Goal: Transaction & Acquisition: Purchase product/service

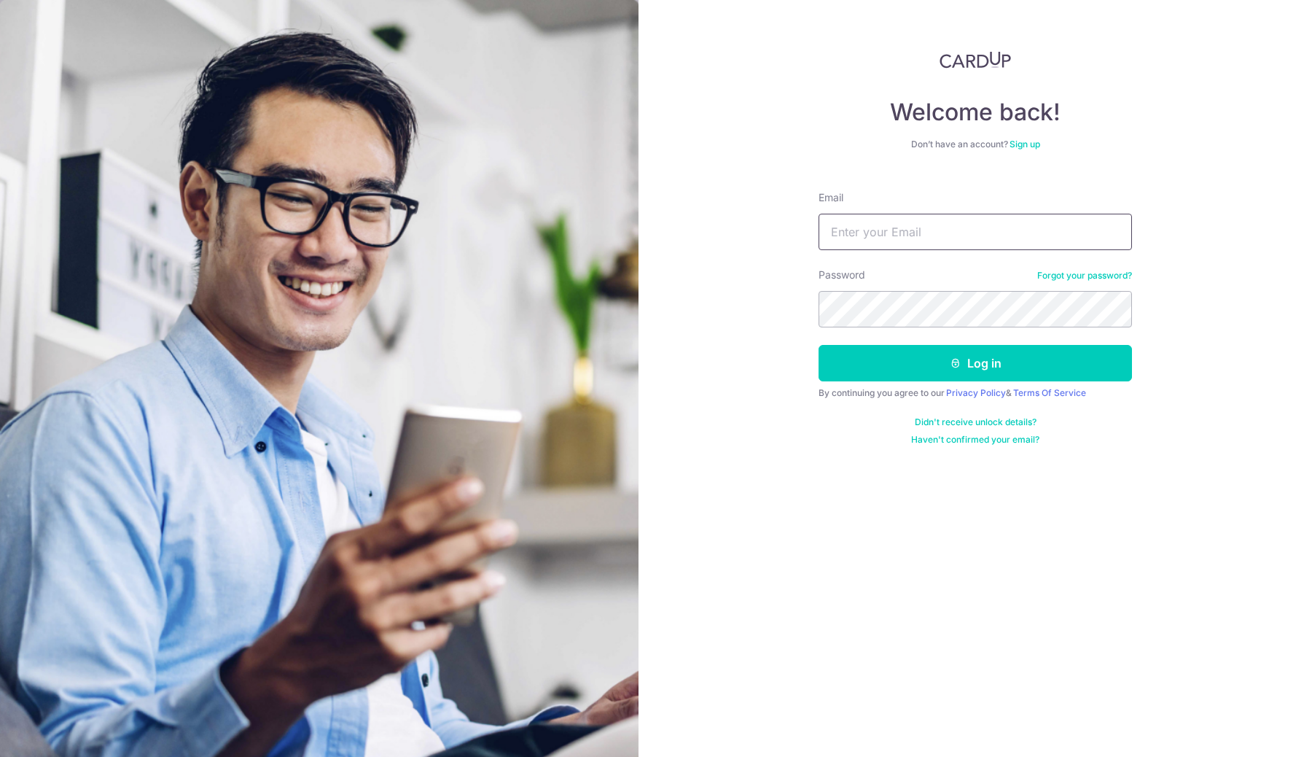
click at [878, 239] on input "Email" at bounding box center [976, 232] width 314 height 36
type input "[EMAIL_ADDRESS][DOMAIN_NAME]"
click at [819, 345] on button "Log in" at bounding box center [976, 363] width 314 height 36
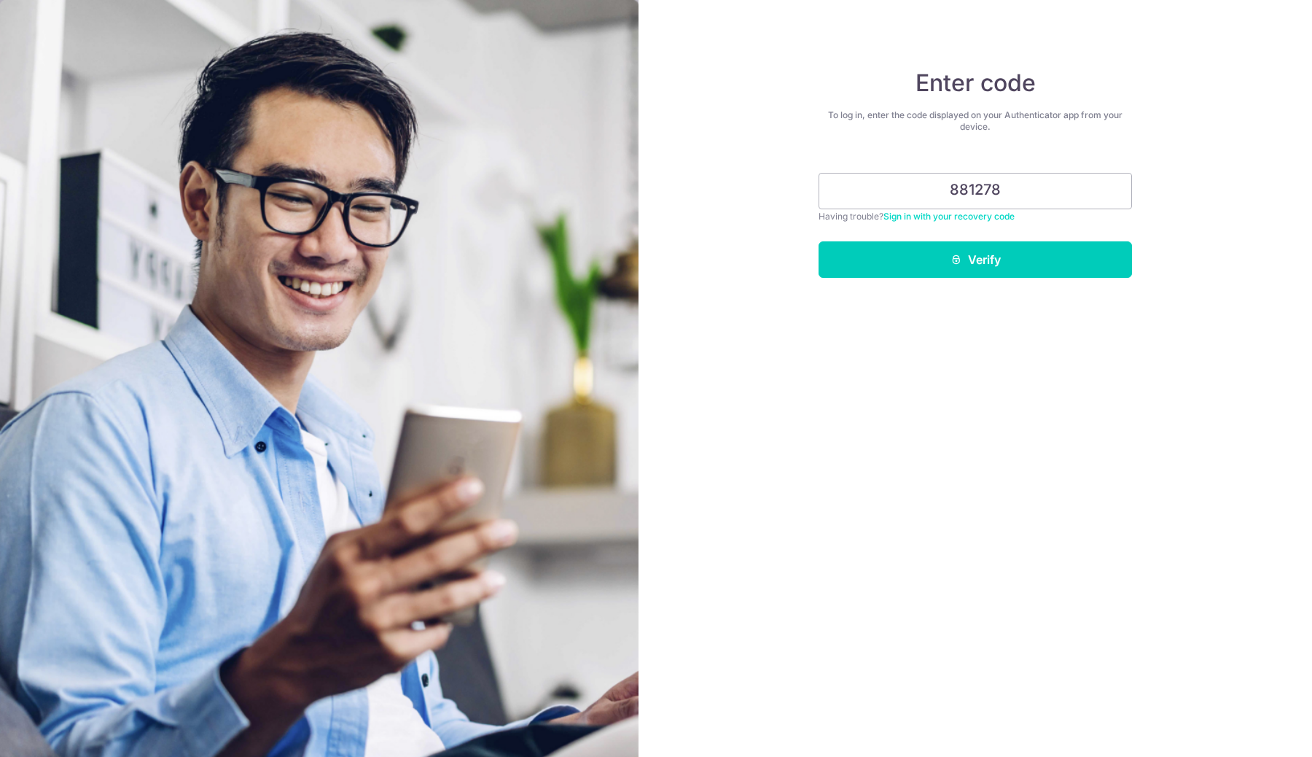
type input "881278"
click at [819, 241] on button "Verify" at bounding box center [976, 259] width 314 height 36
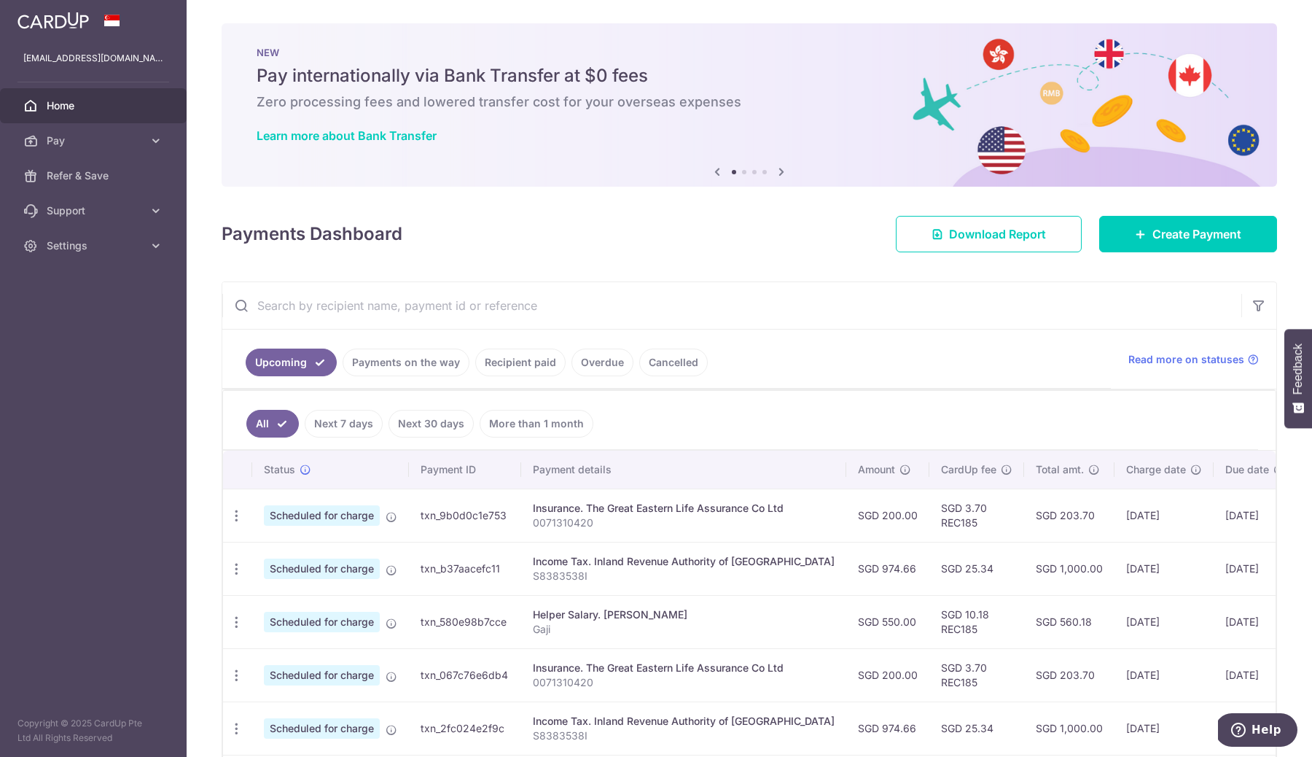
click at [1188, 255] on div "× Pause Schedule Pause all future payments in this series Pause just this one p…" at bounding box center [750, 378] width 1126 height 757
click at [1171, 245] on link "Create Payment" at bounding box center [1188, 234] width 178 height 36
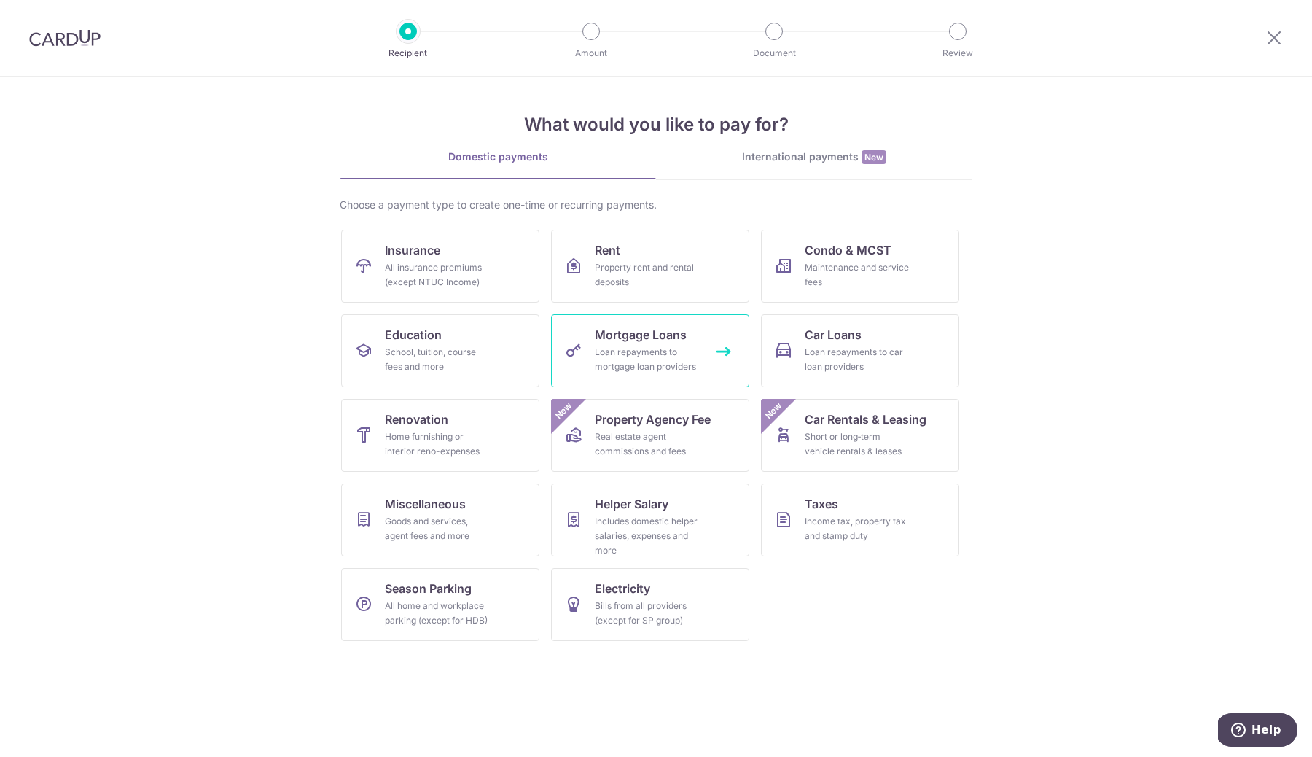
click at [647, 362] on div "Loan repayments to mortgage loan providers" at bounding box center [647, 359] width 105 height 29
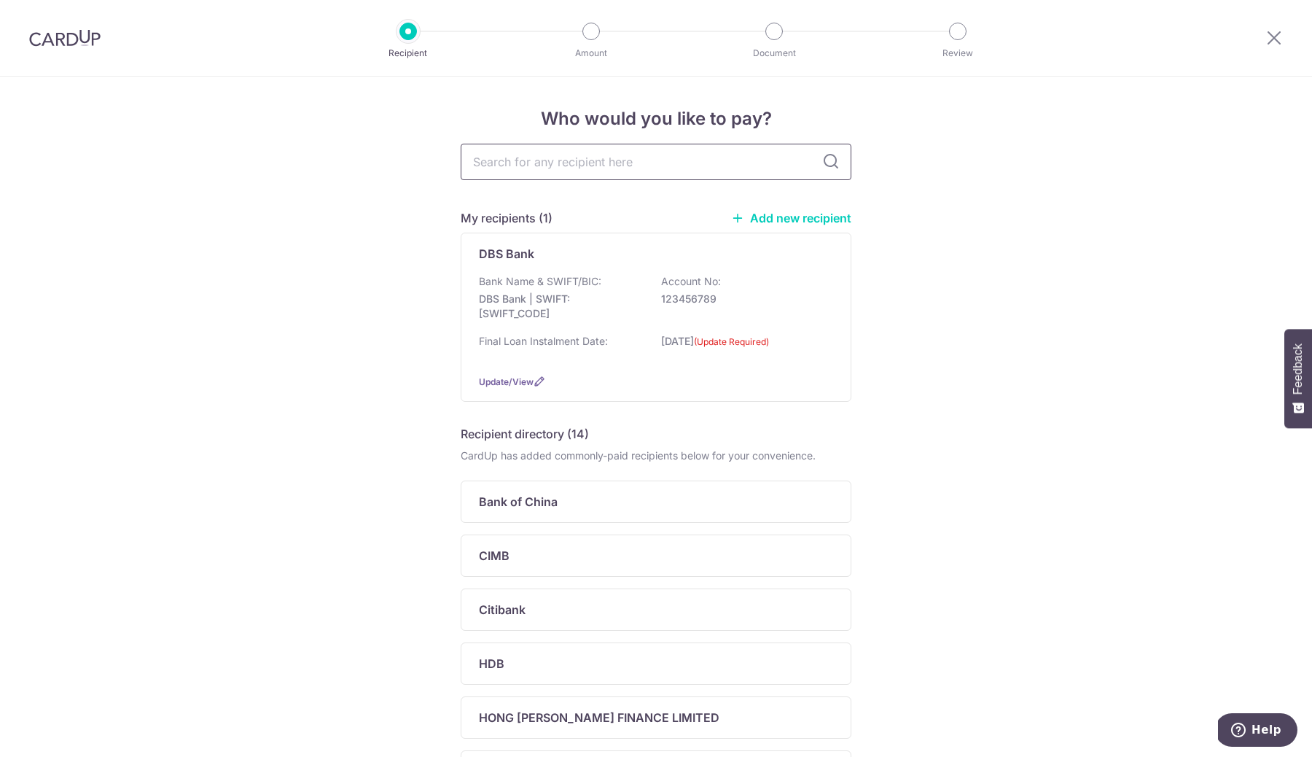
click at [631, 172] on input "text" at bounding box center [656, 162] width 391 height 36
type input "DBS"
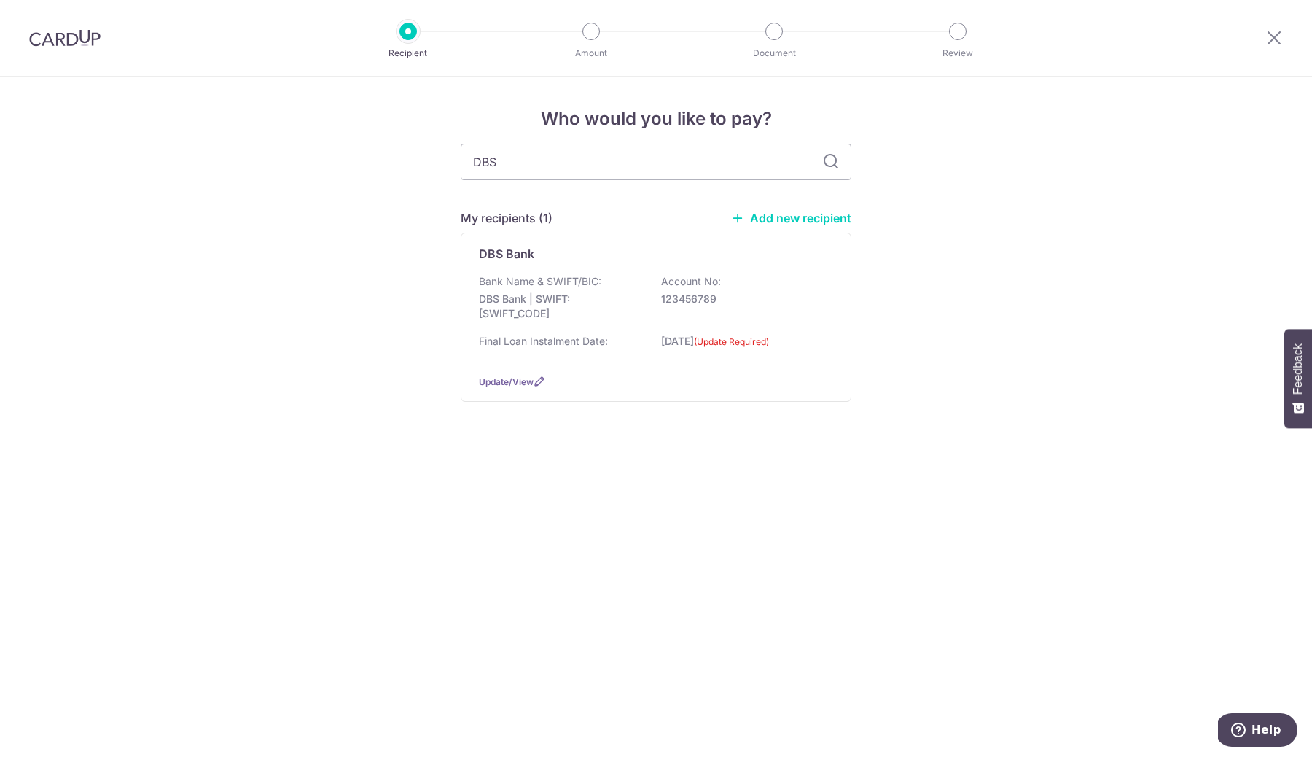
click at [747, 217] on link "Add new recipient" at bounding box center [791, 218] width 120 height 15
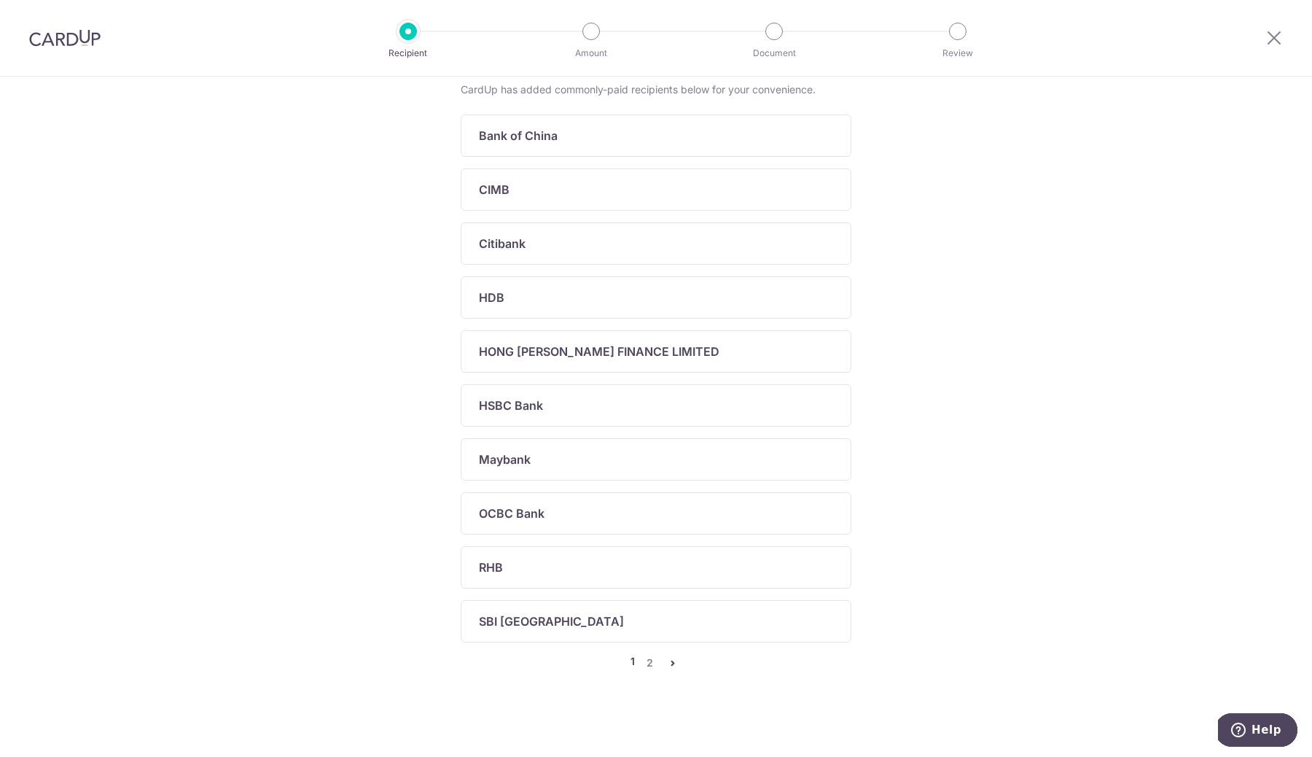
scroll to position [351, 0]
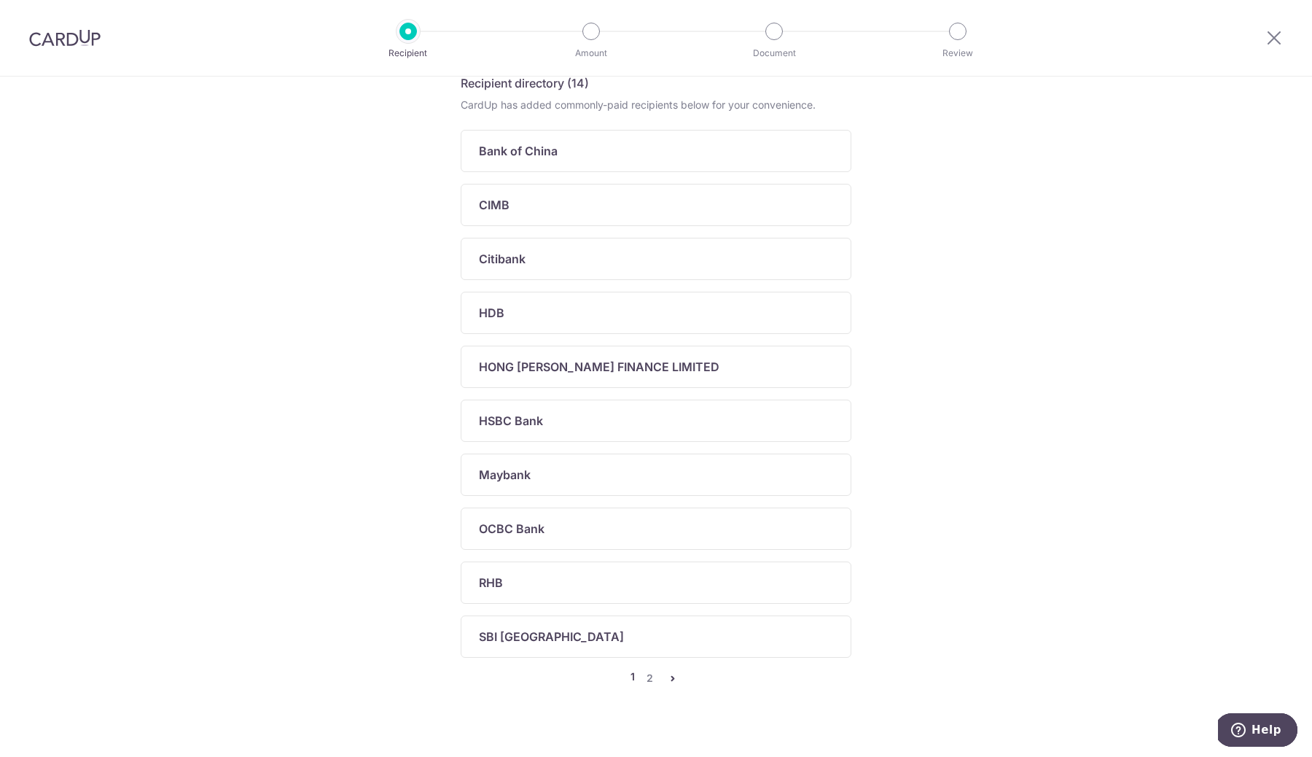
click at [675, 674] on icon "pager" at bounding box center [673, 678] width 12 height 12
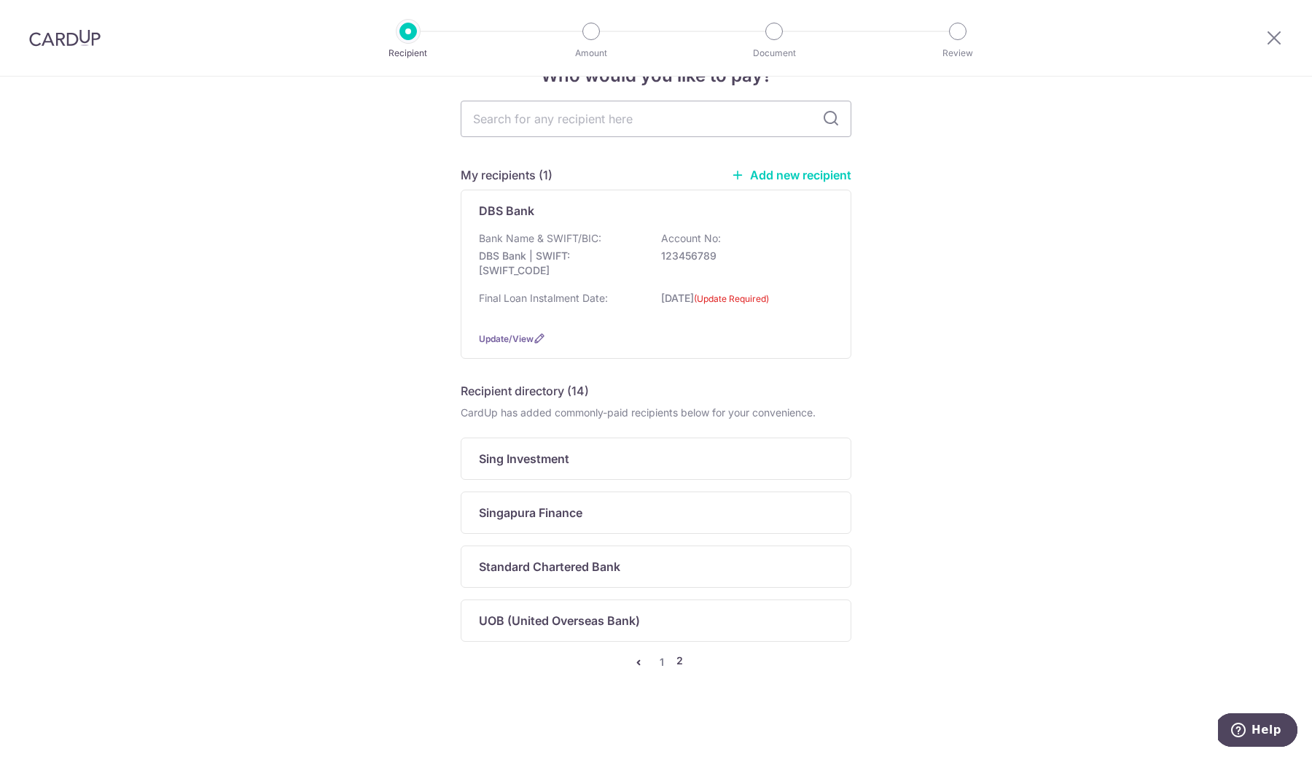
scroll to position [42, 0]
click at [638, 663] on icon "pager" at bounding box center [639, 663] width 12 height 12
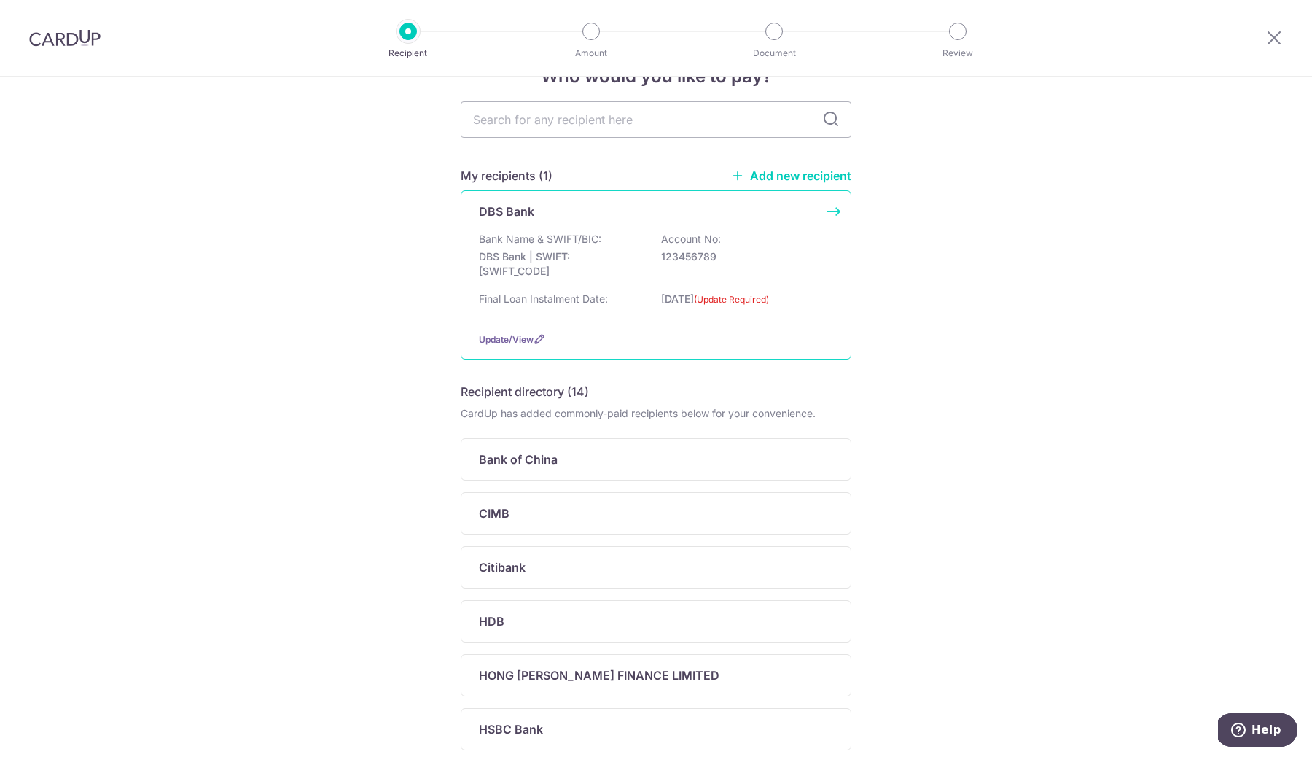
click at [731, 304] on label "(Update Required)" at bounding box center [731, 299] width 75 height 15
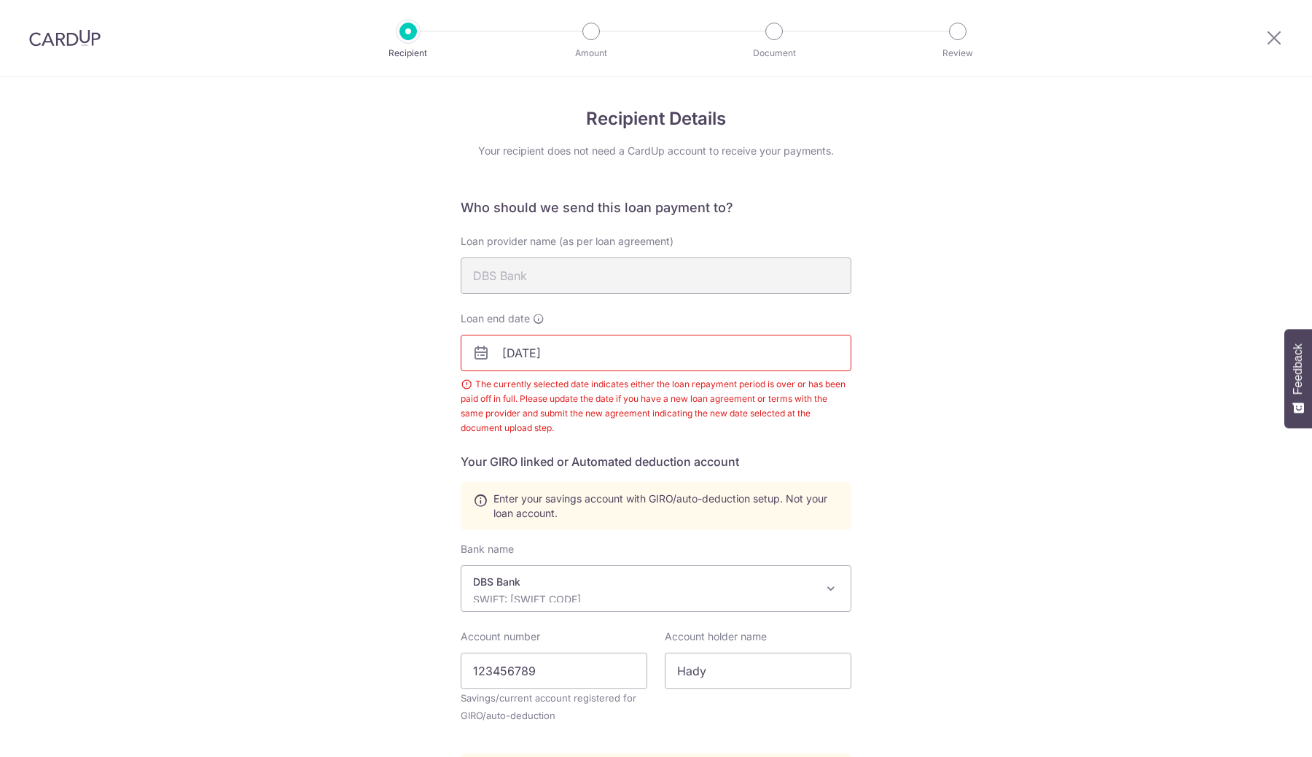
scroll to position [227, 0]
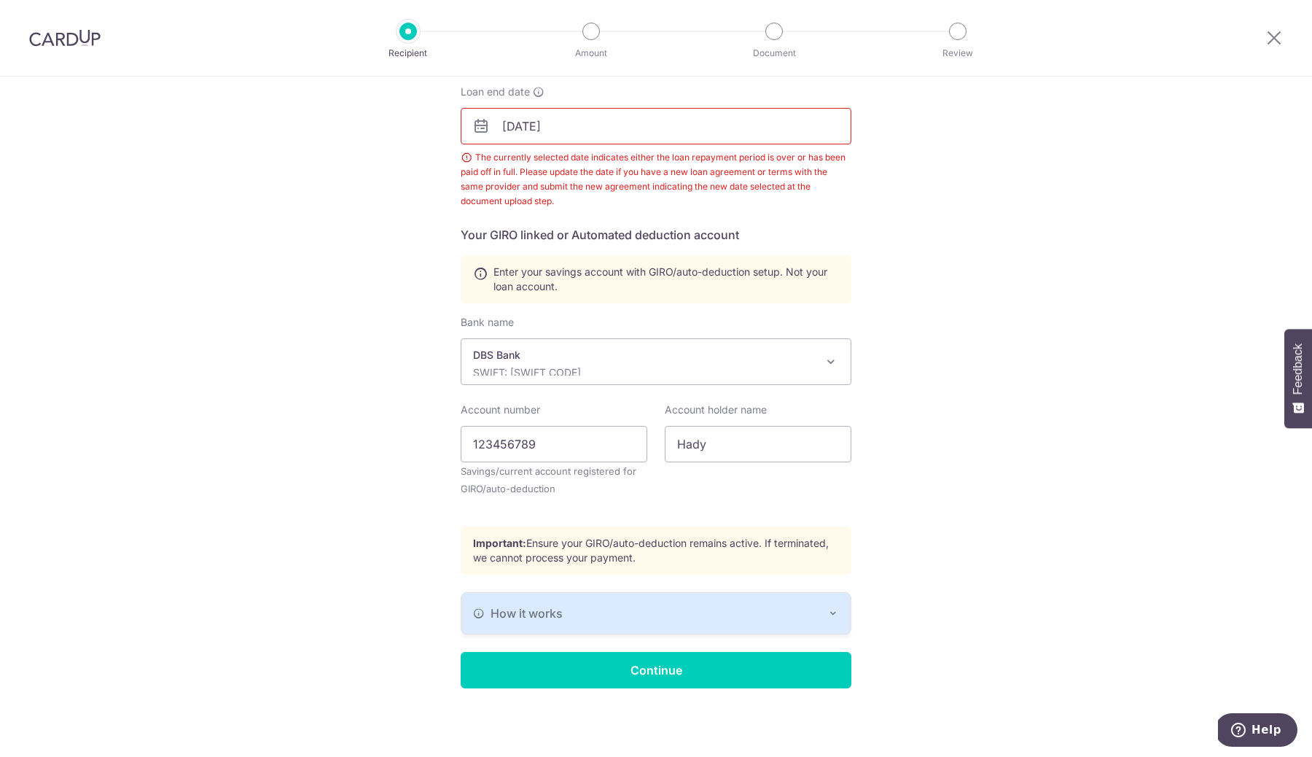
click at [567, 368] on p "SWIFT: [SWIFT_CODE]" at bounding box center [644, 372] width 343 height 15
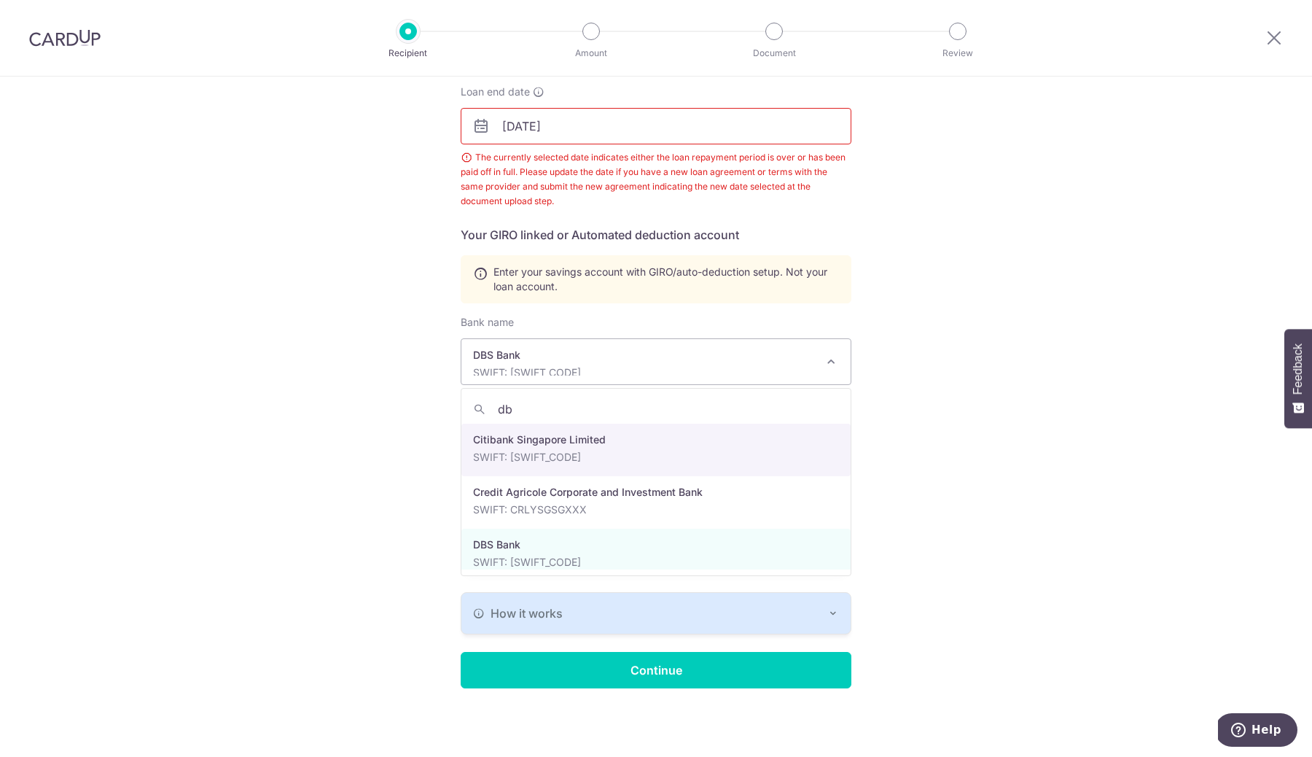
scroll to position [0, 0]
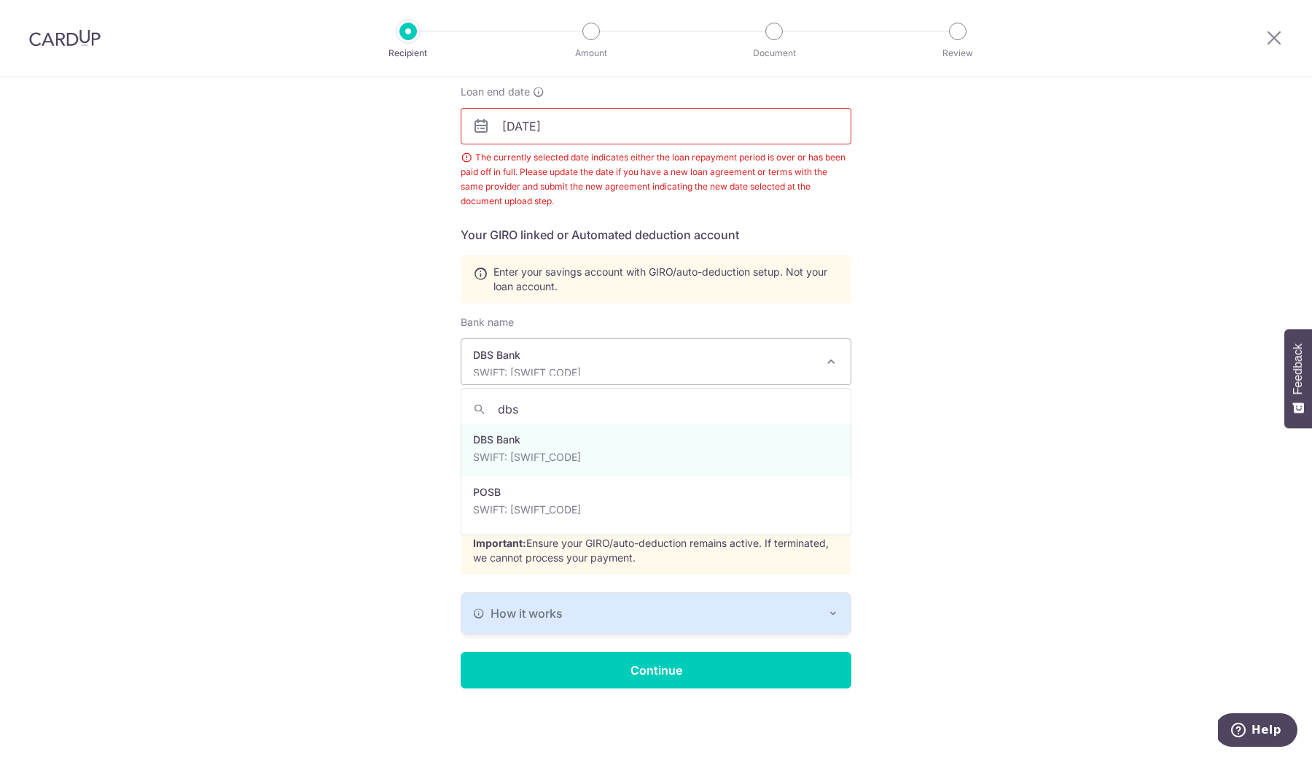
type input "dbs"
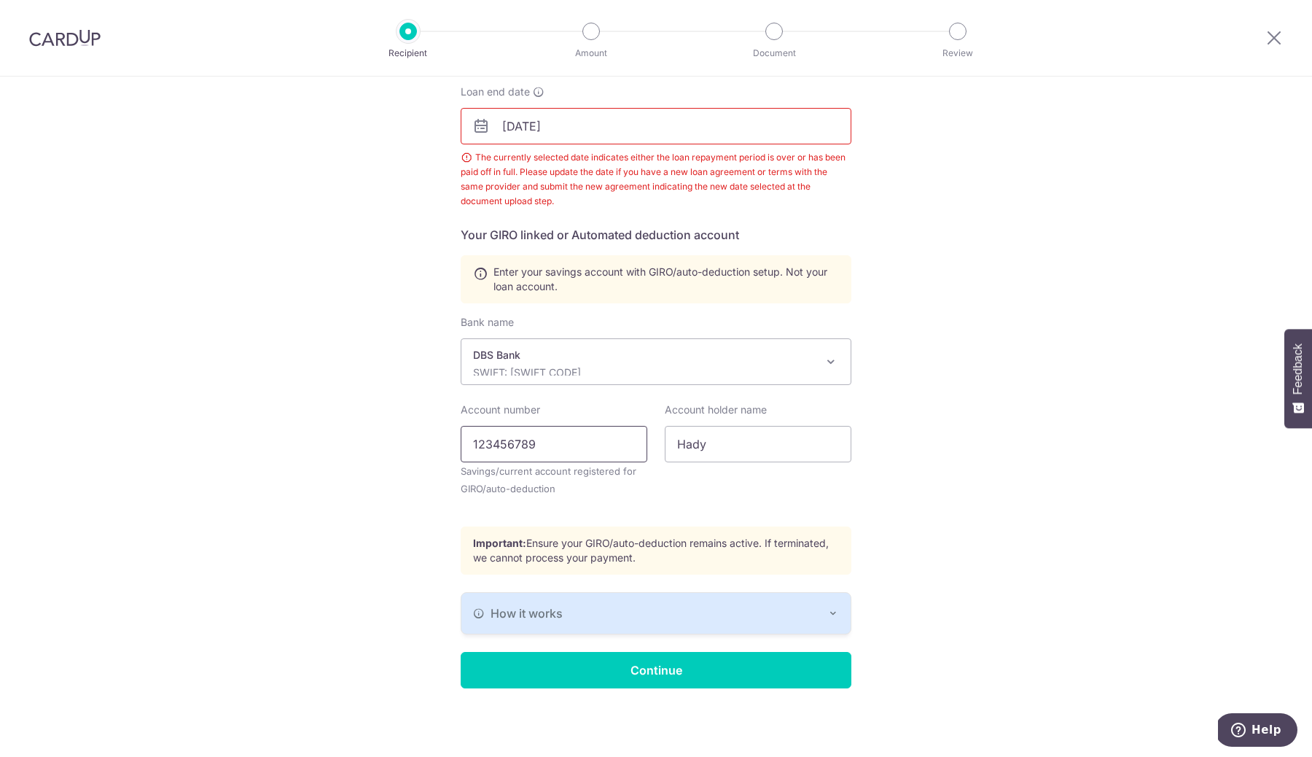
click at [588, 451] on input "123456789" at bounding box center [554, 444] width 187 height 36
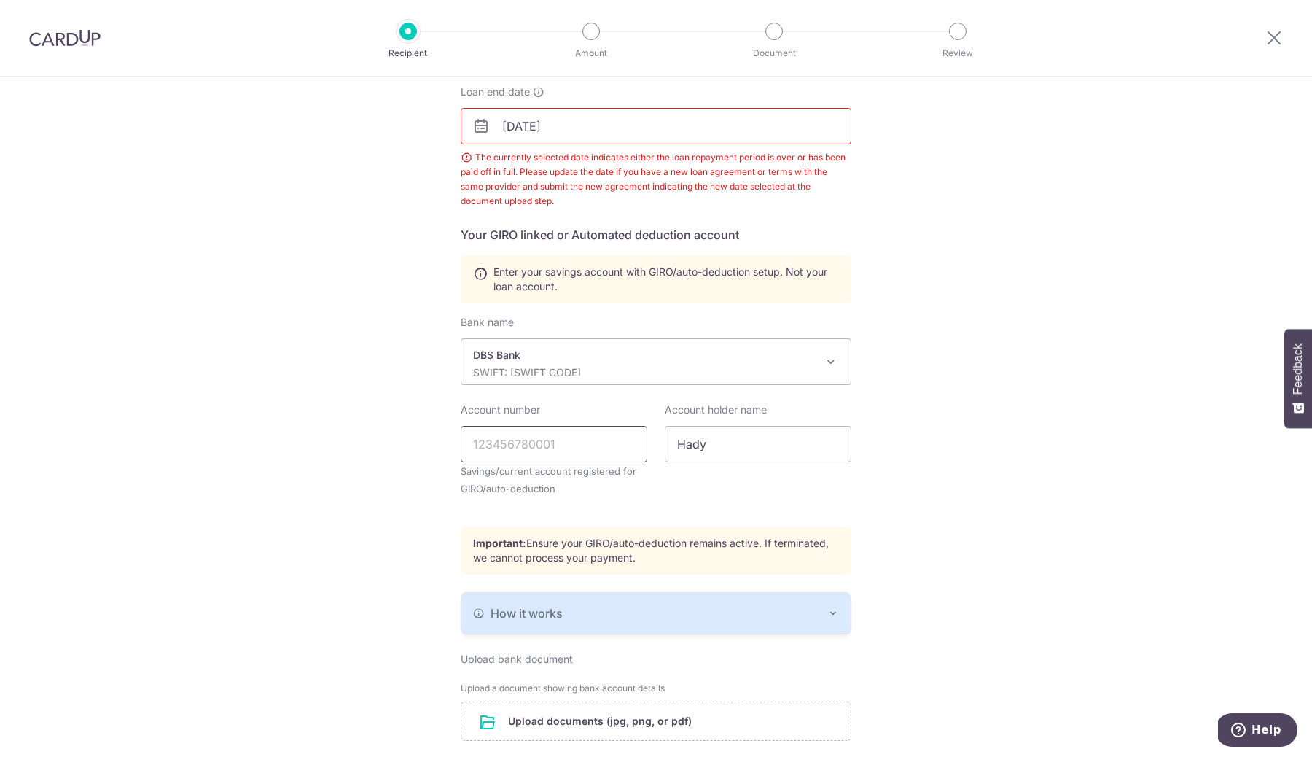
click at [574, 451] on input "Account number" at bounding box center [554, 444] width 187 height 36
paste input "KNOMTI"
type input "K"
type input "145408962"
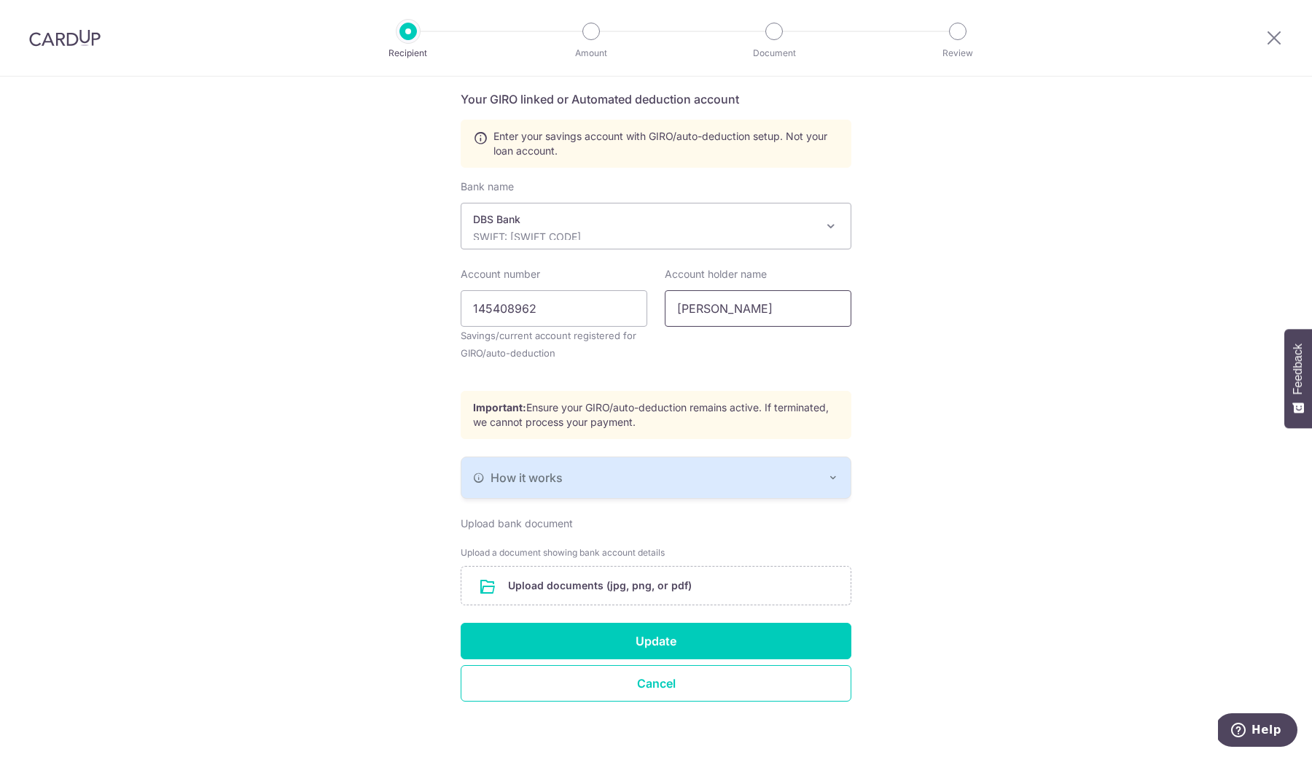
scroll to position [375, 0]
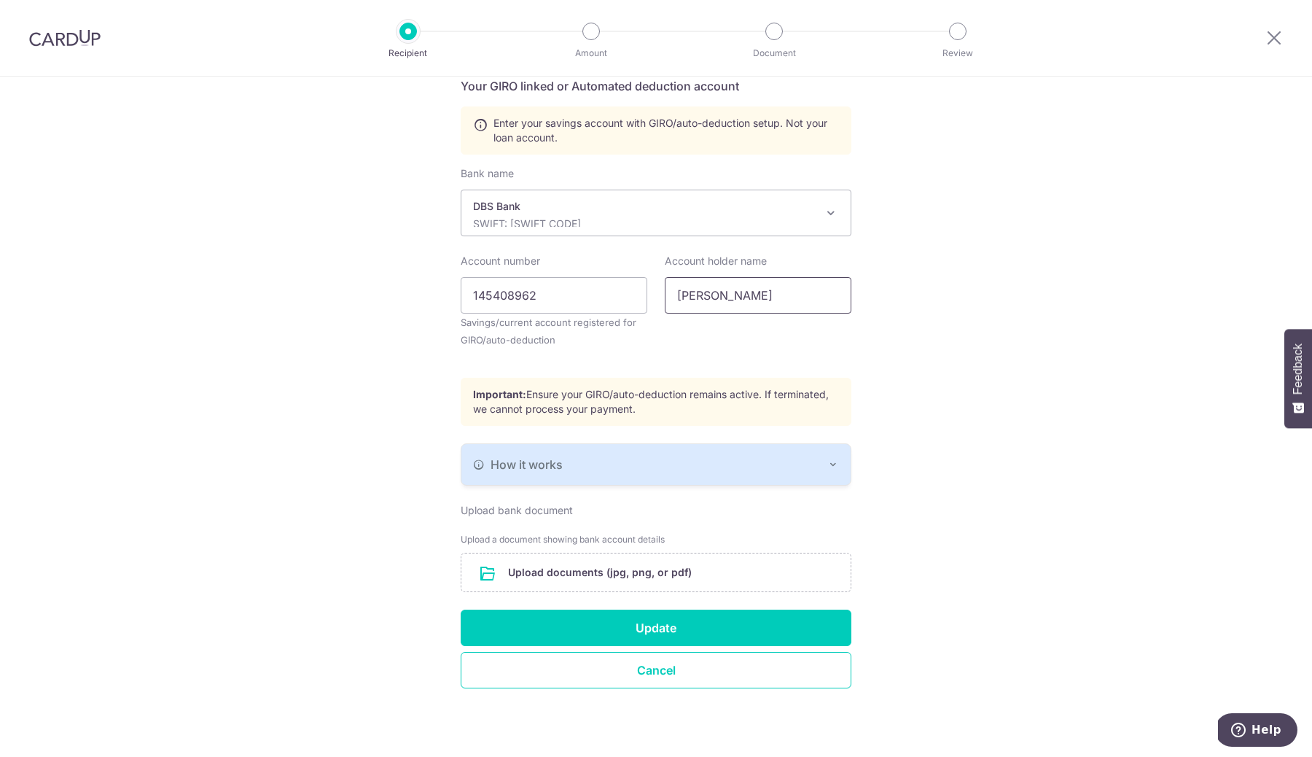
type input "[PERSON_NAME]"
click at [656, 464] on div "How it works" at bounding box center [656, 464] width 366 height 17
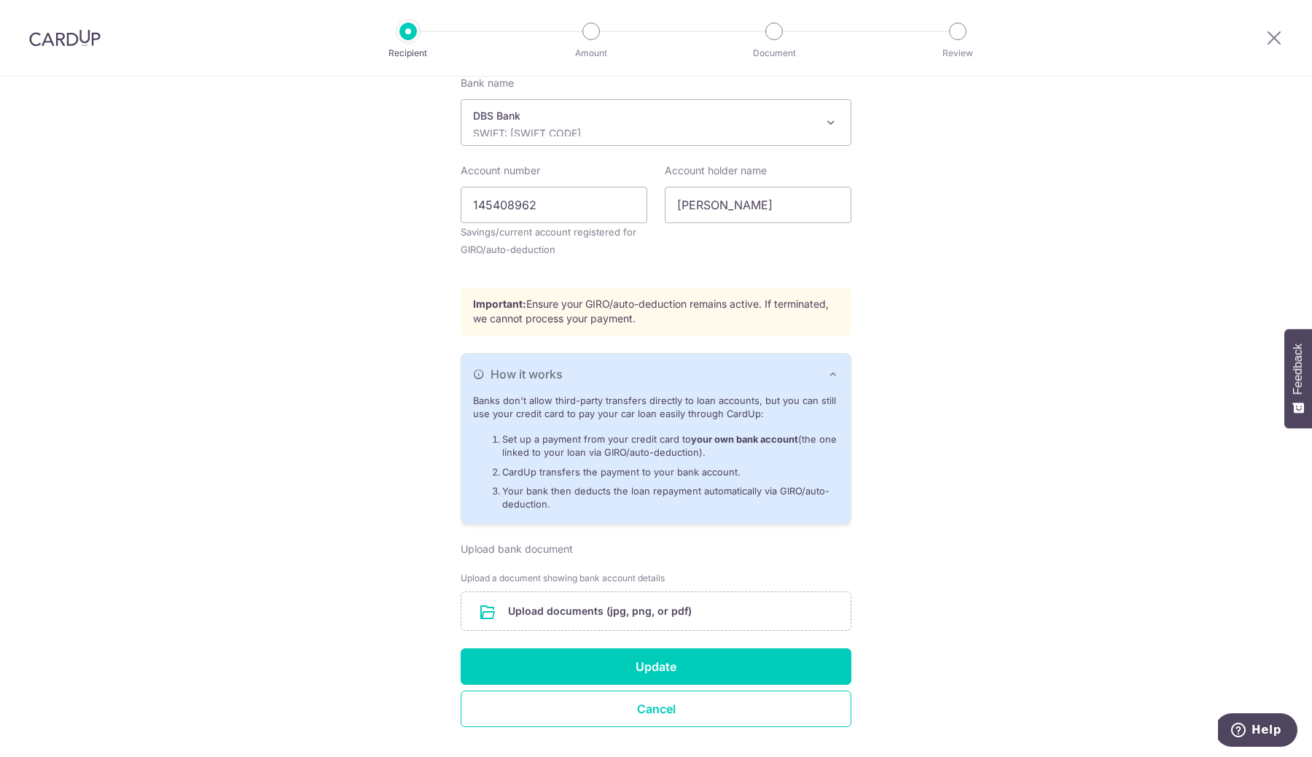
scroll to position [505, 0]
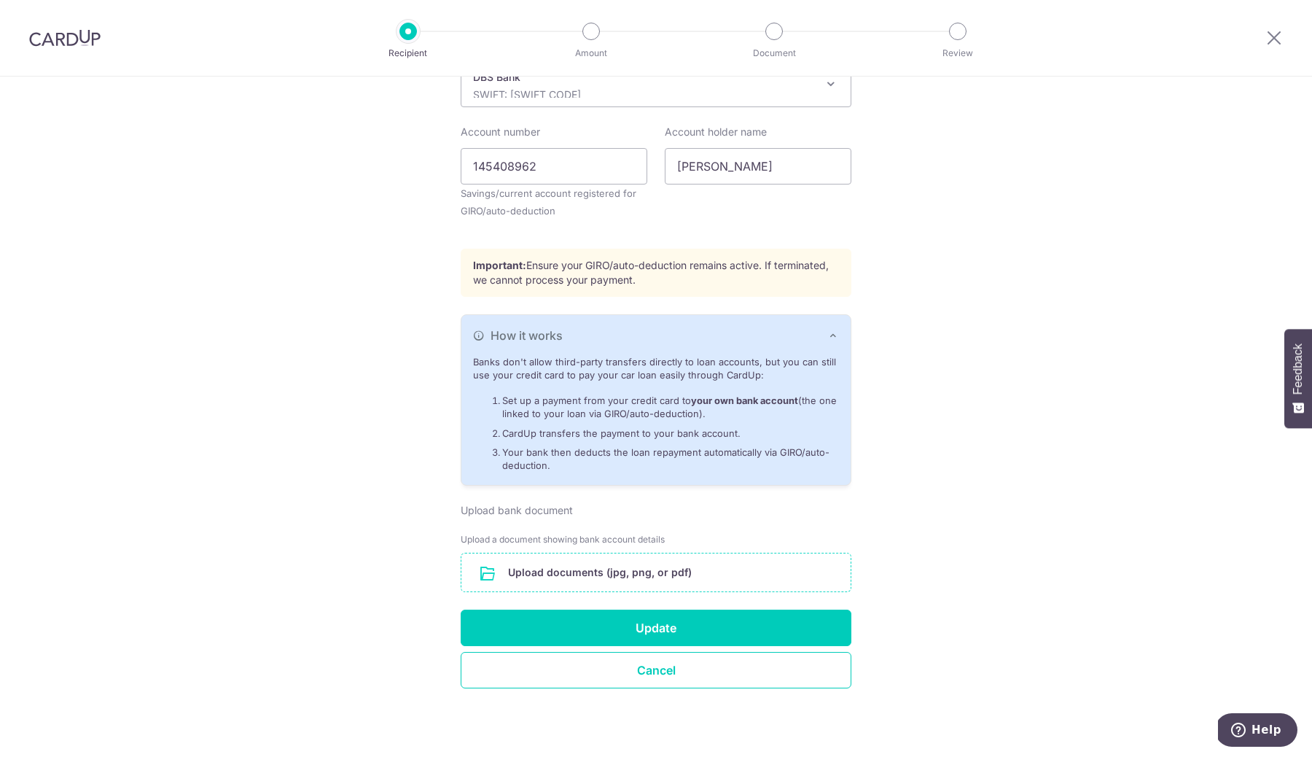
click at [644, 575] on input "file" at bounding box center [656, 572] width 389 height 38
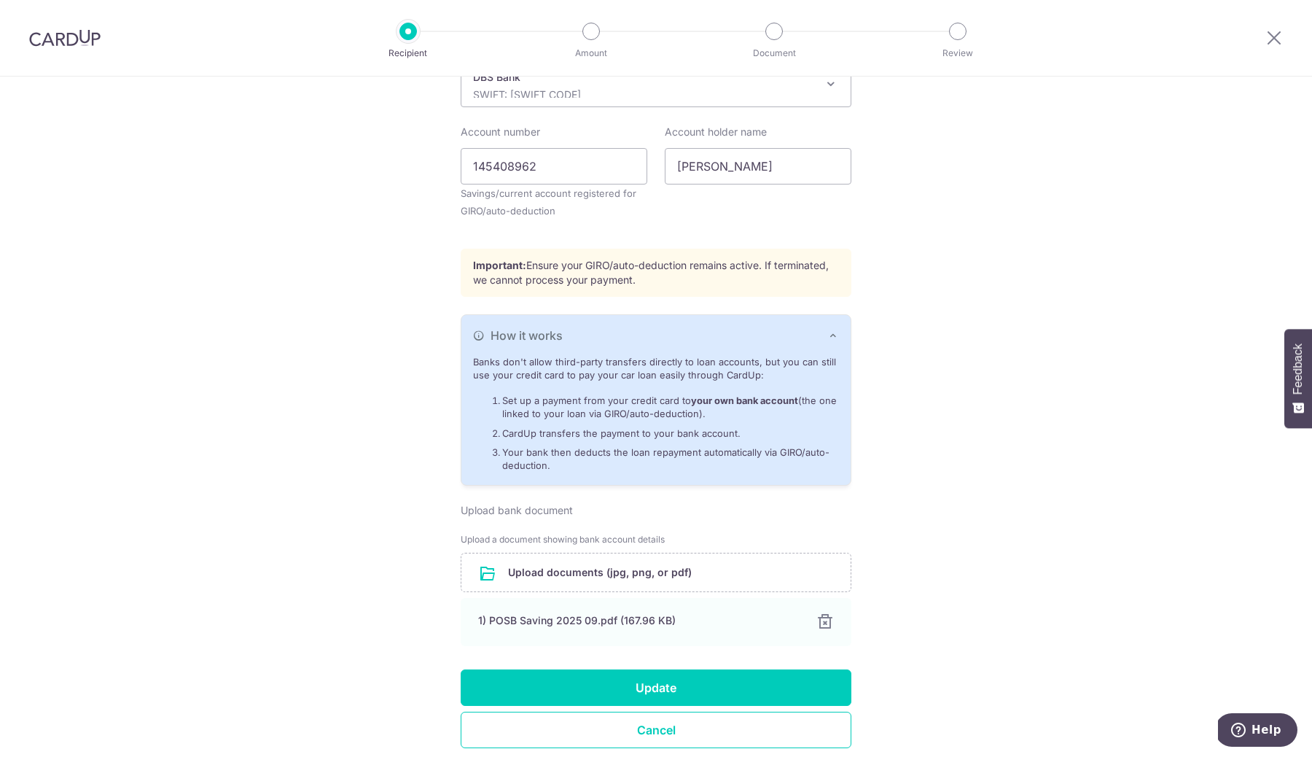
scroll to position [564, 0]
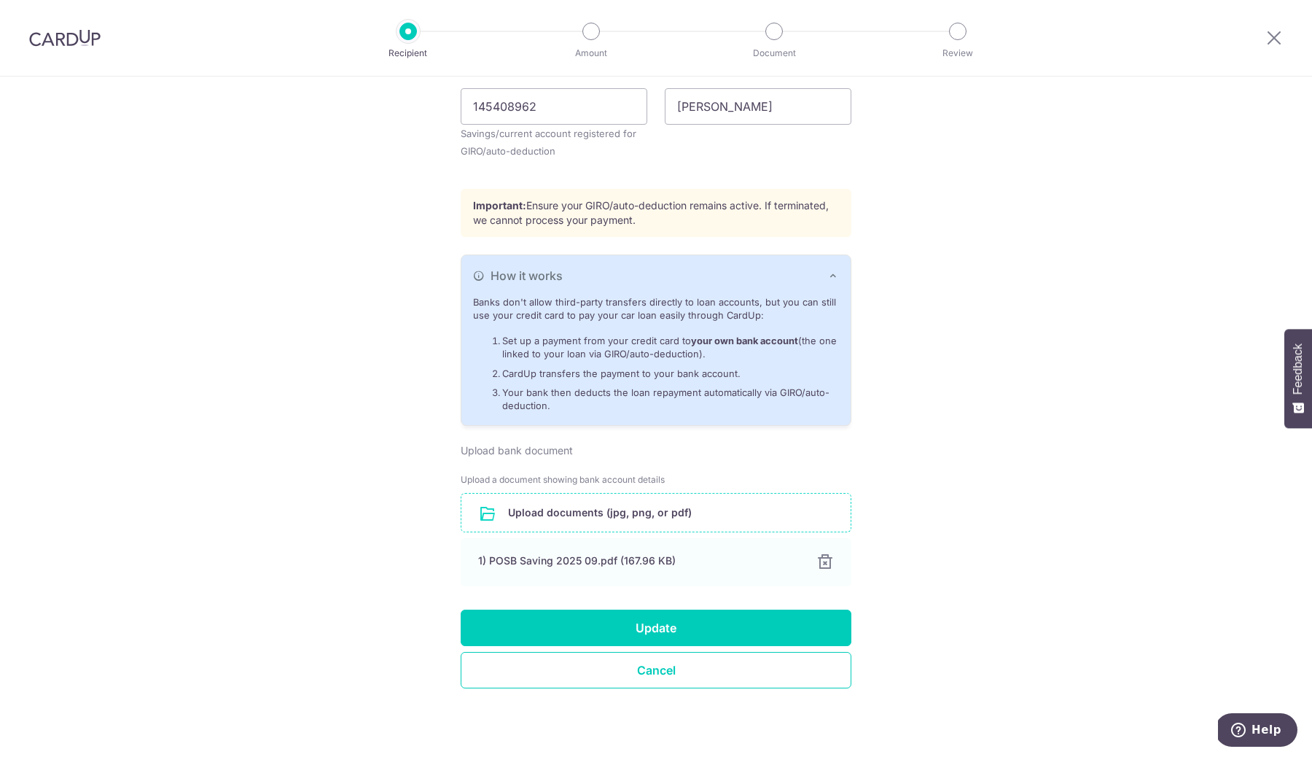
click at [627, 513] on input "file" at bounding box center [656, 513] width 389 height 38
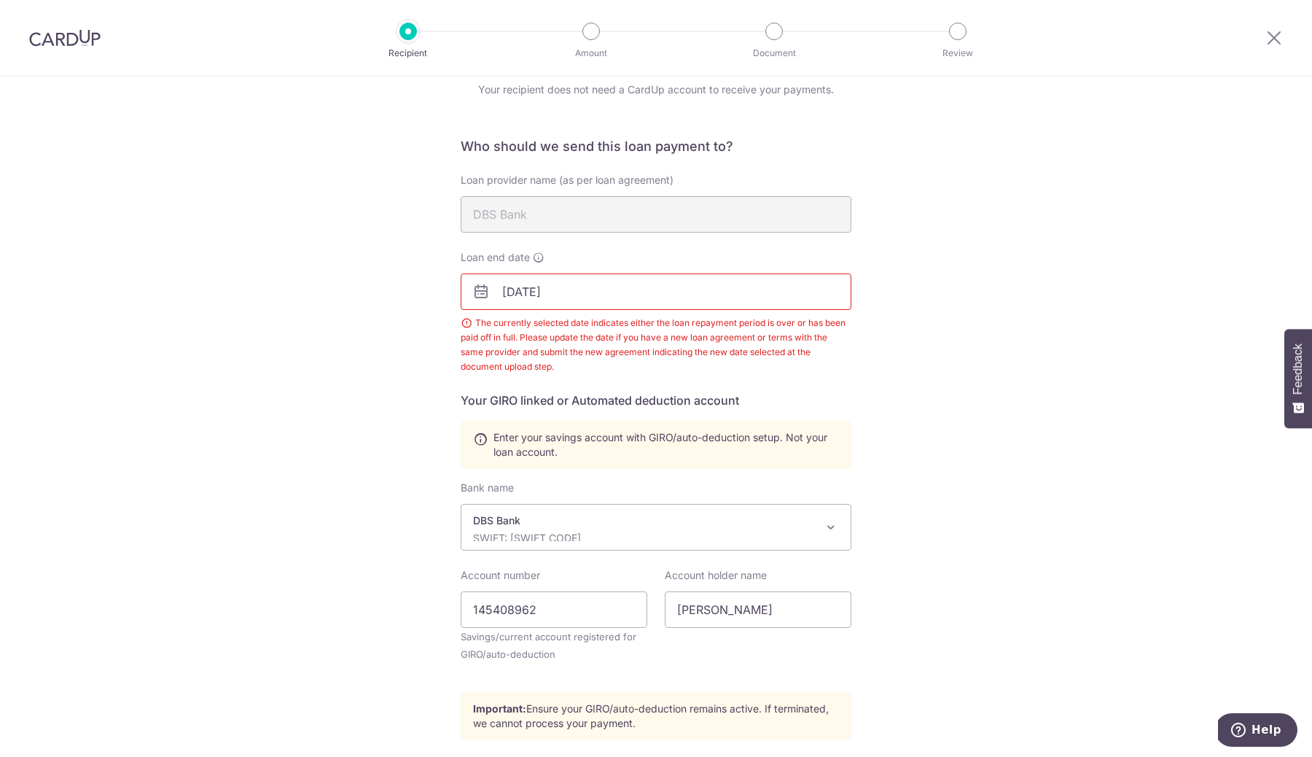
scroll to position [9, 0]
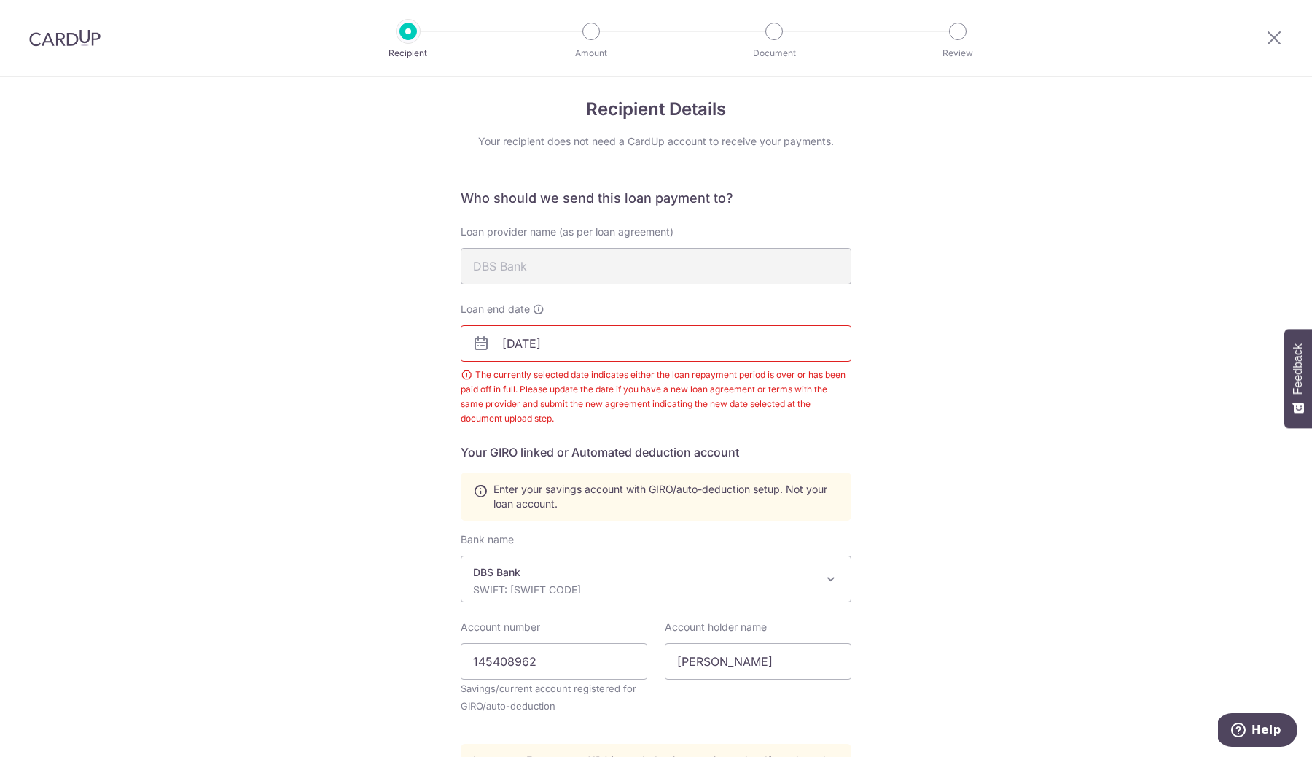
click at [609, 343] on input "[DATE]" at bounding box center [656, 343] width 391 height 36
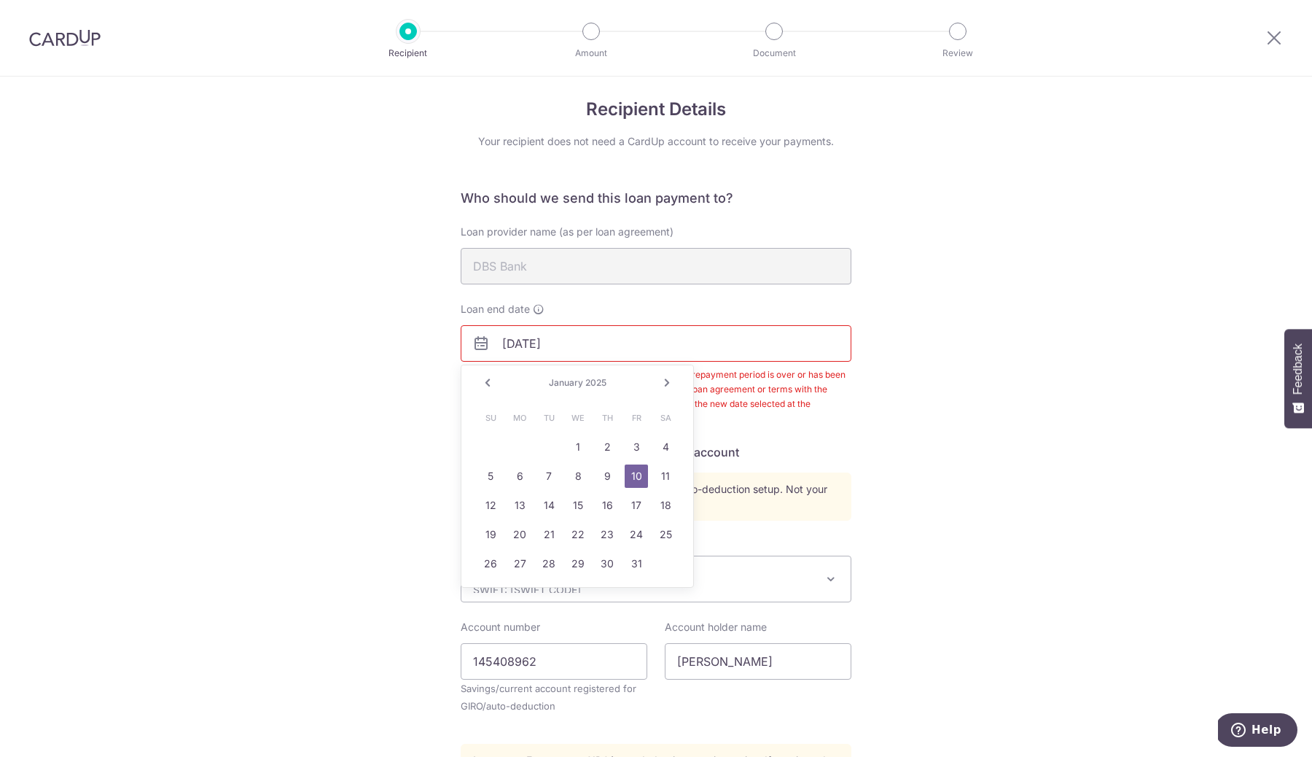
click at [666, 386] on link "Next" at bounding box center [666, 382] width 17 height 17
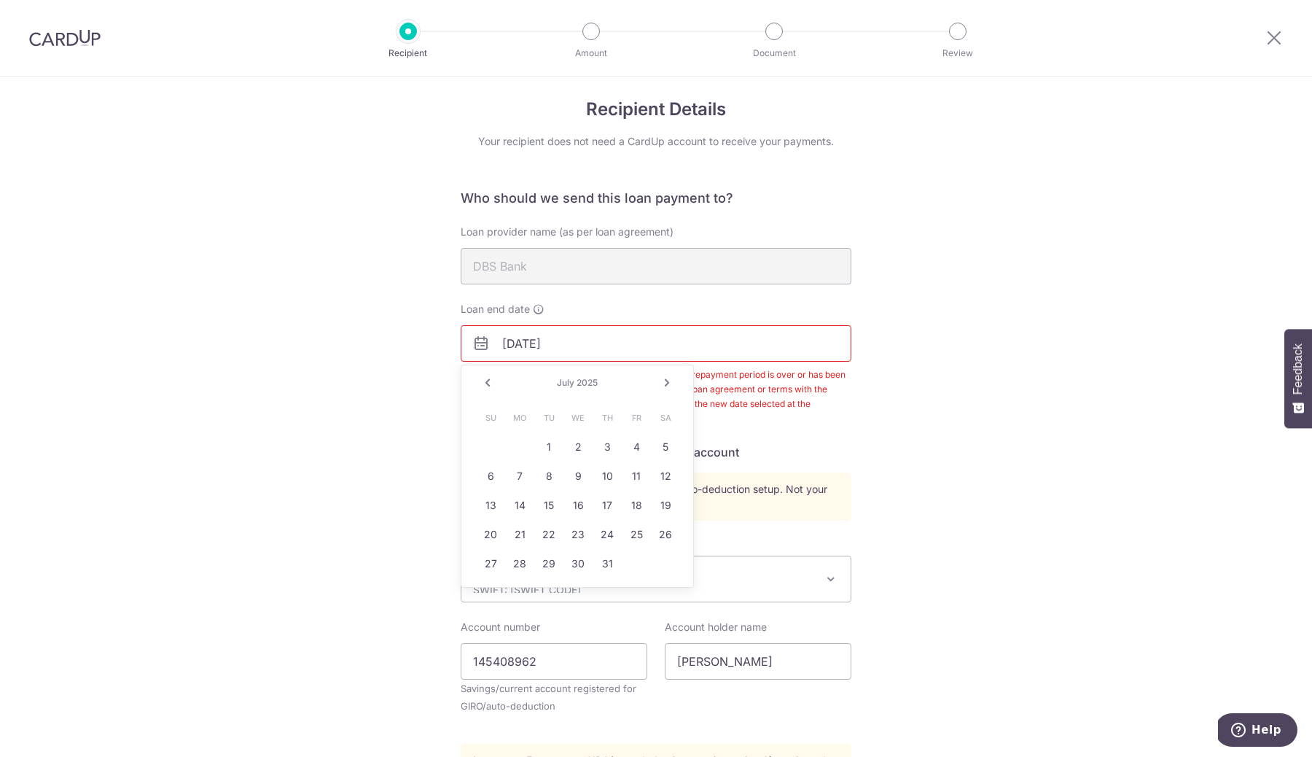
click at [666, 386] on link "Next" at bounding box center [666, 382] width 17 height 17
click at [664, 386] on link "Next" at bounding box center [666, 382] width 17 height 17
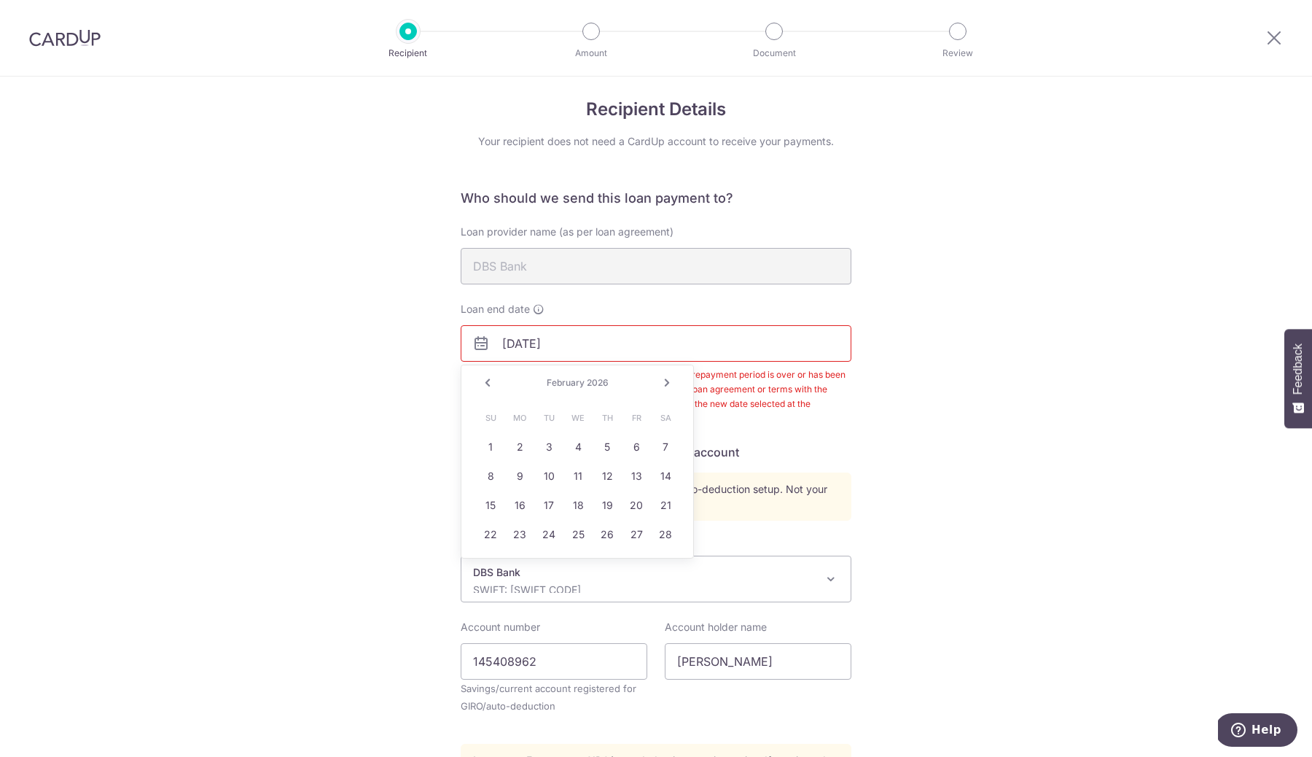
click at [598, 386] on span "2026" at bounding box center [598, 382] width 22 height 11
click at [570, 386] on span "February" at bounding box center [566, 382] width 38 height 11
click at [580, 353] on input "[DATE]" at bounding box center [656, 343] width 391 height 36
click at [575, 505] on link "15" at bounding box center [578, 505] width 23 height 23
type input "[DATE]"
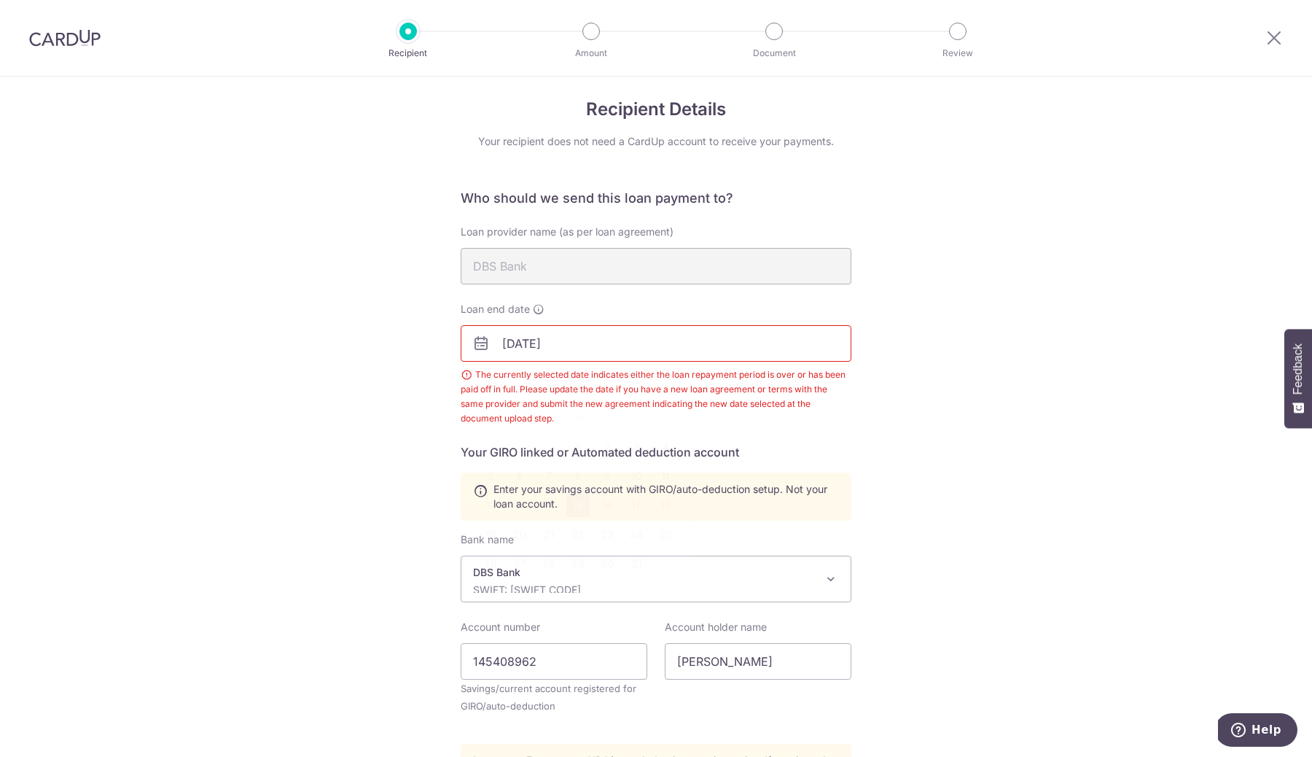
click at [537, 340] on input "[DATE]" at bounding box center [656, 343] width 391 height 36
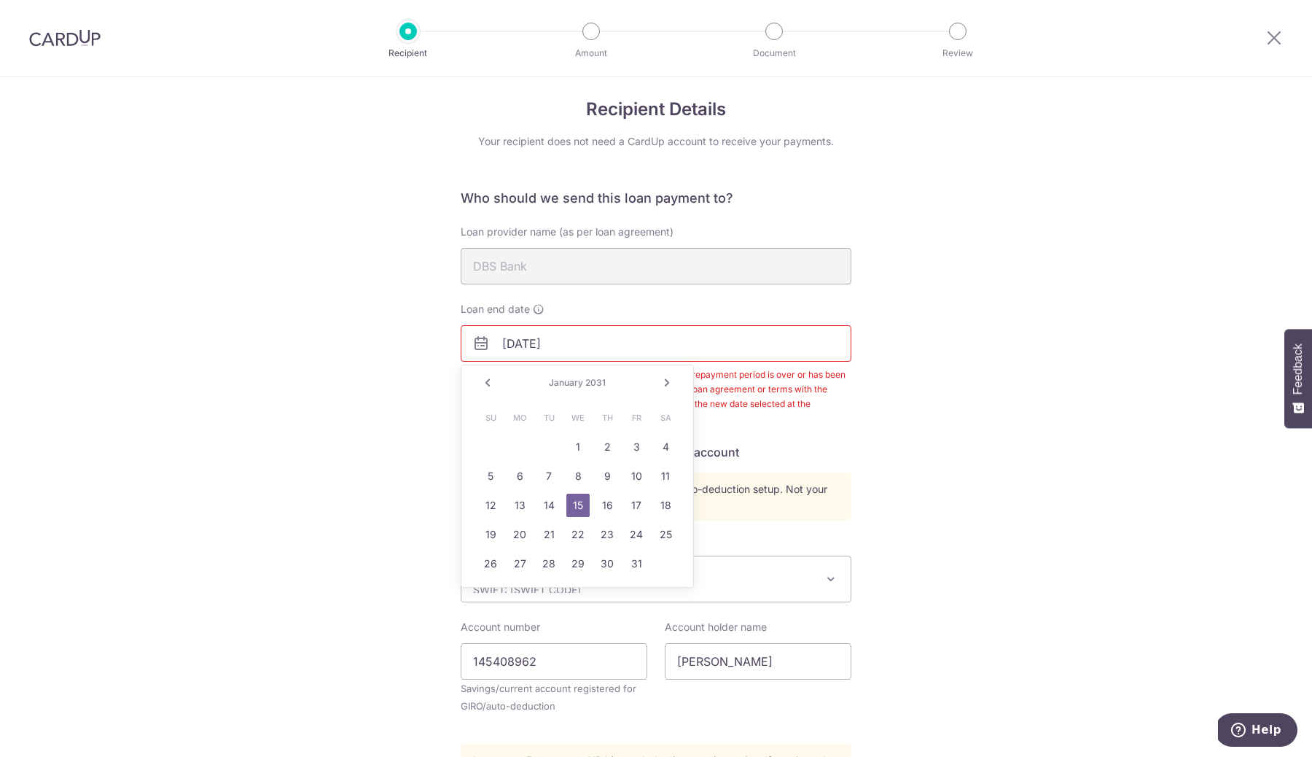
click at [582, 507] on link "15" at bounding box center [578, 505] width 23 height 23
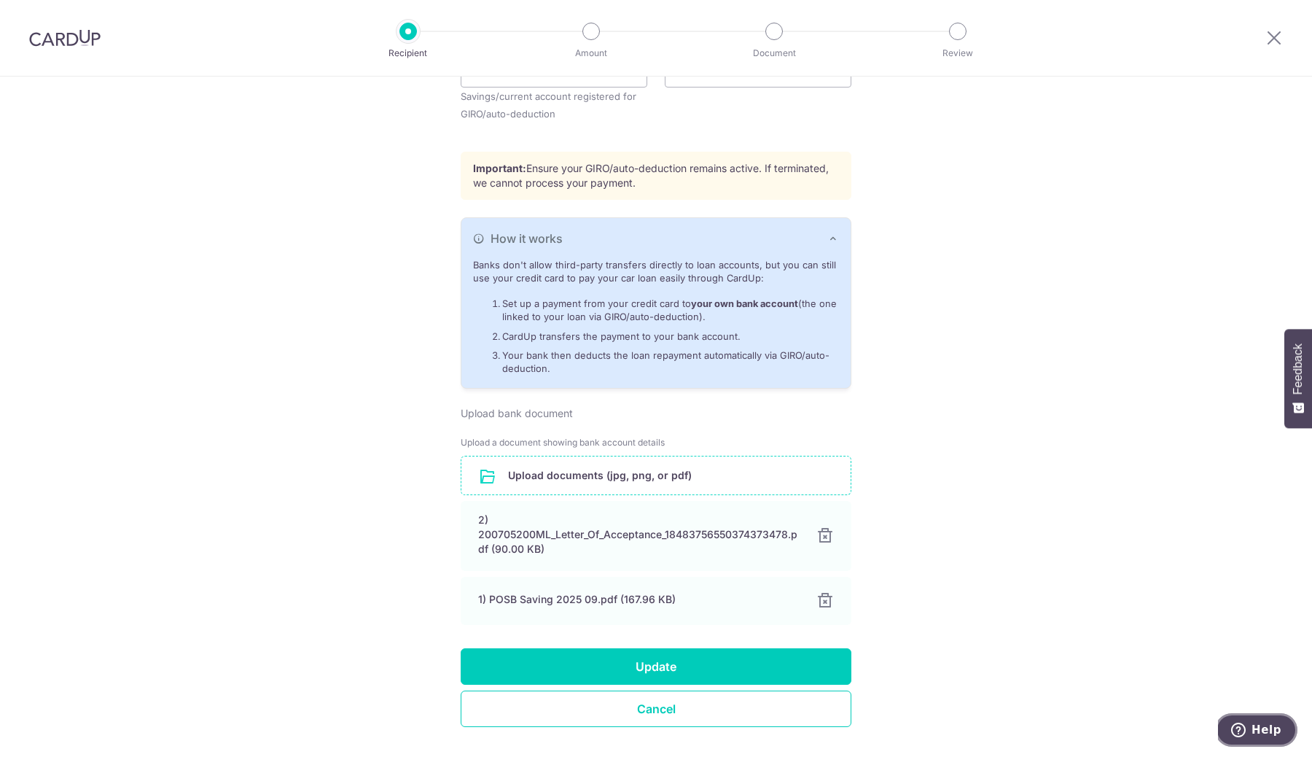
scroll to position [640, 0]
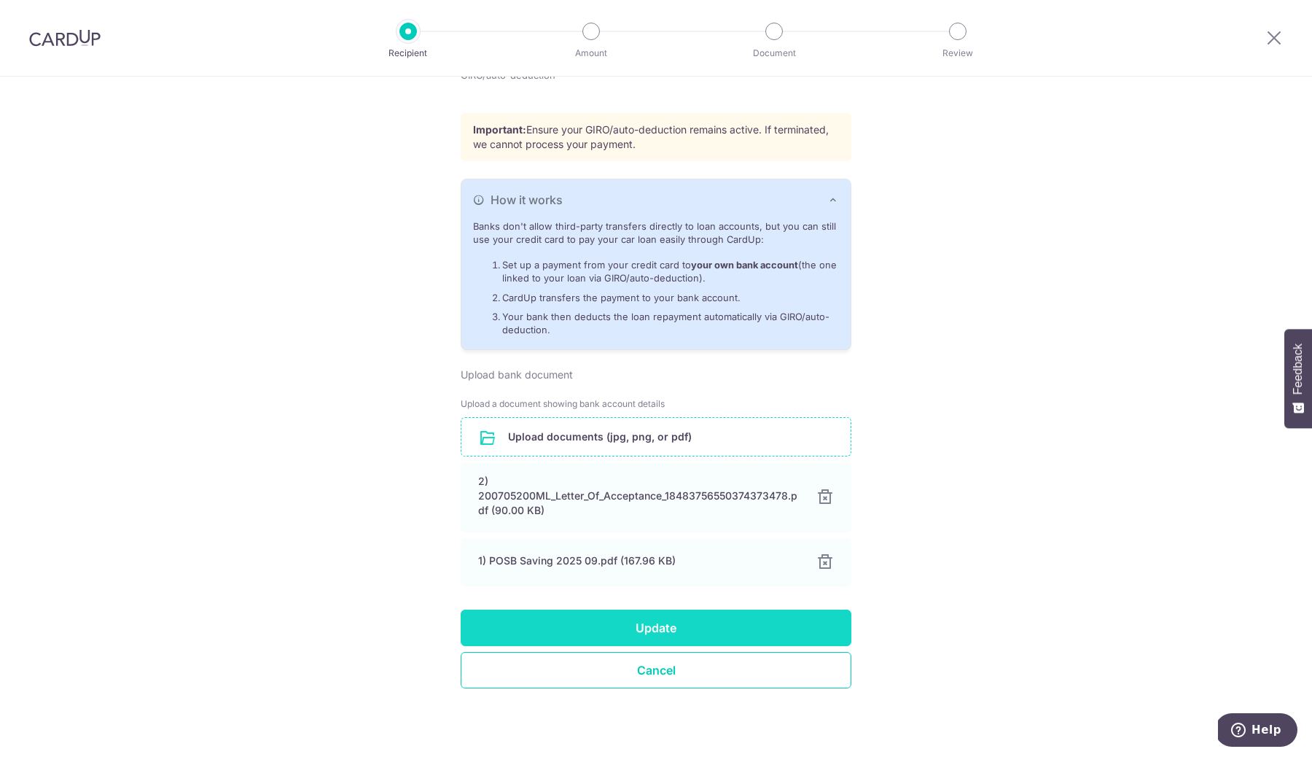
click at [678, 620] on button "Update" at bounding box center [656, 628] width 391 height 36
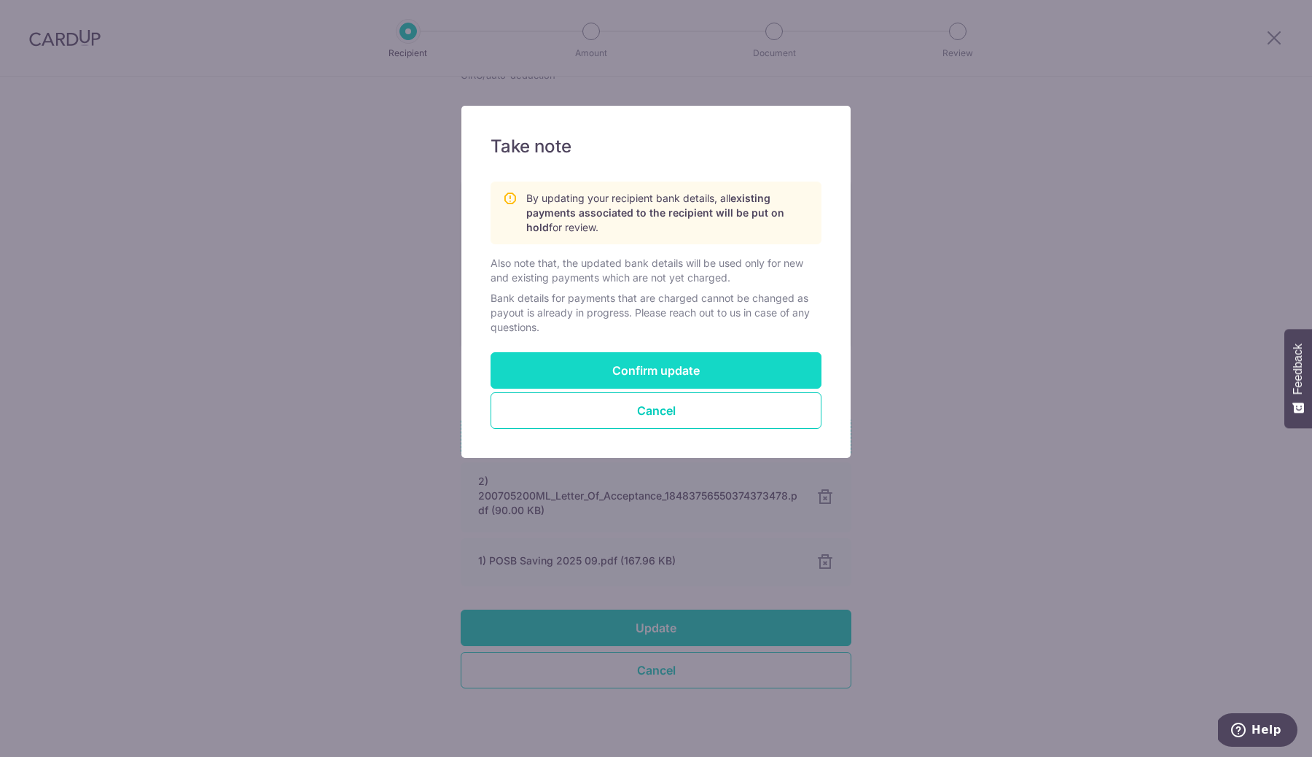
click at [701, 367] on button "Confirm update" at bounding box center [656, 370] width 331 height 36
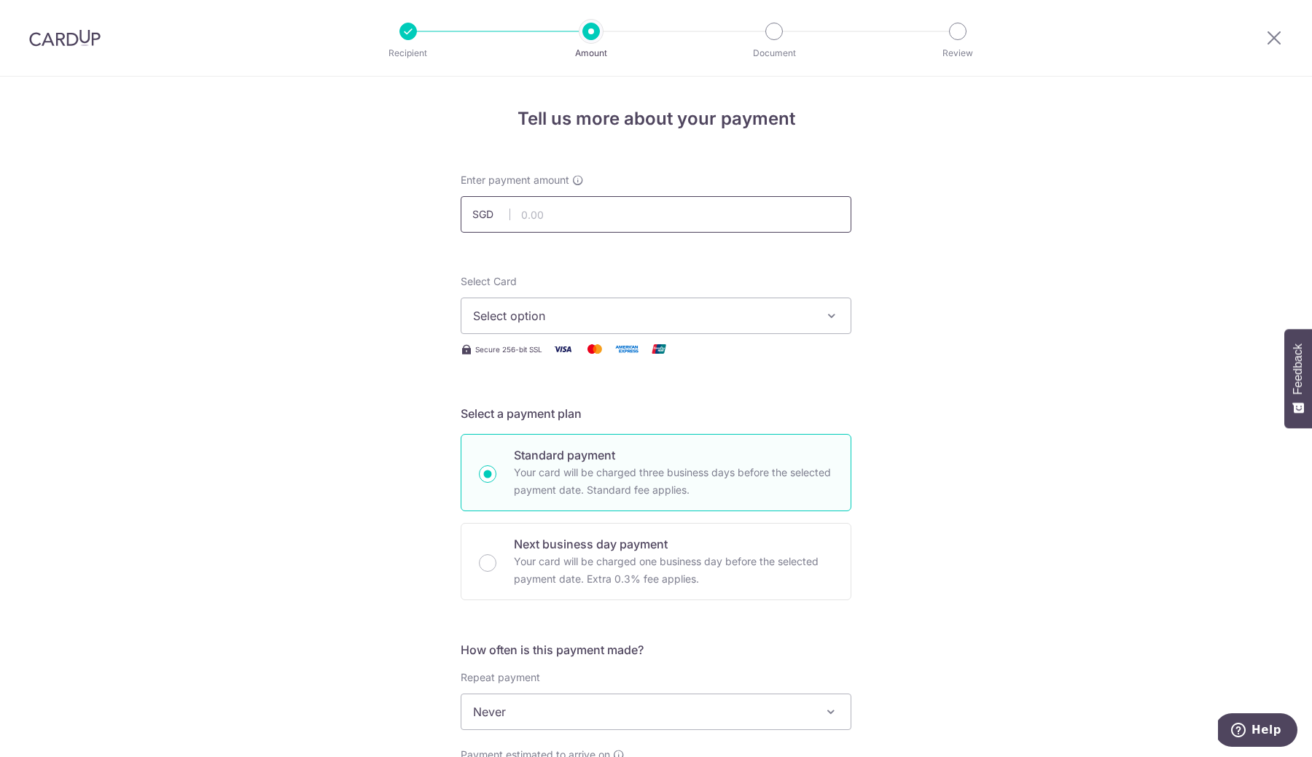
click at [625, 211] on input "text" at bounding box center [656, 214] width 391 height 36
click at [91, 33] on img at bounding box center [64, 37] width 71 height 17
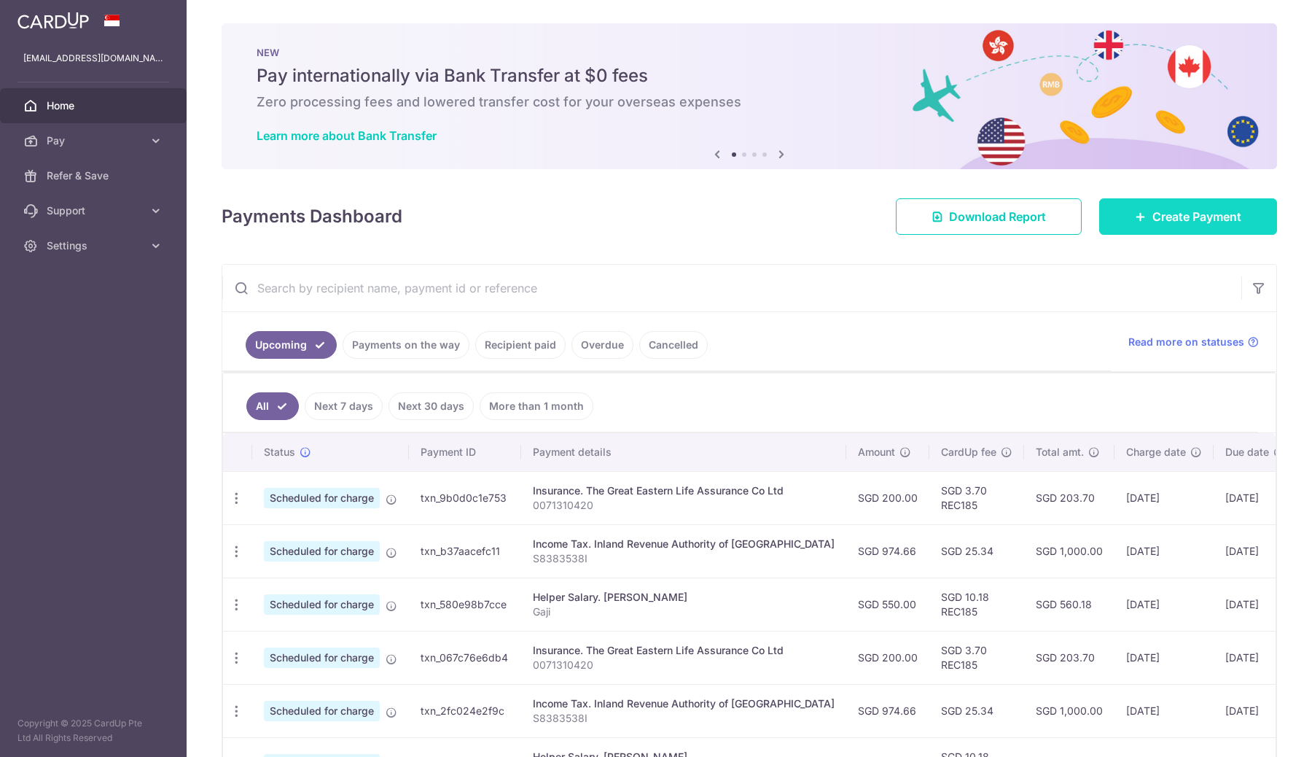
click at [1250, 219] on link "Create Payment" at bounding box center [1188, 216] width 178 height 36
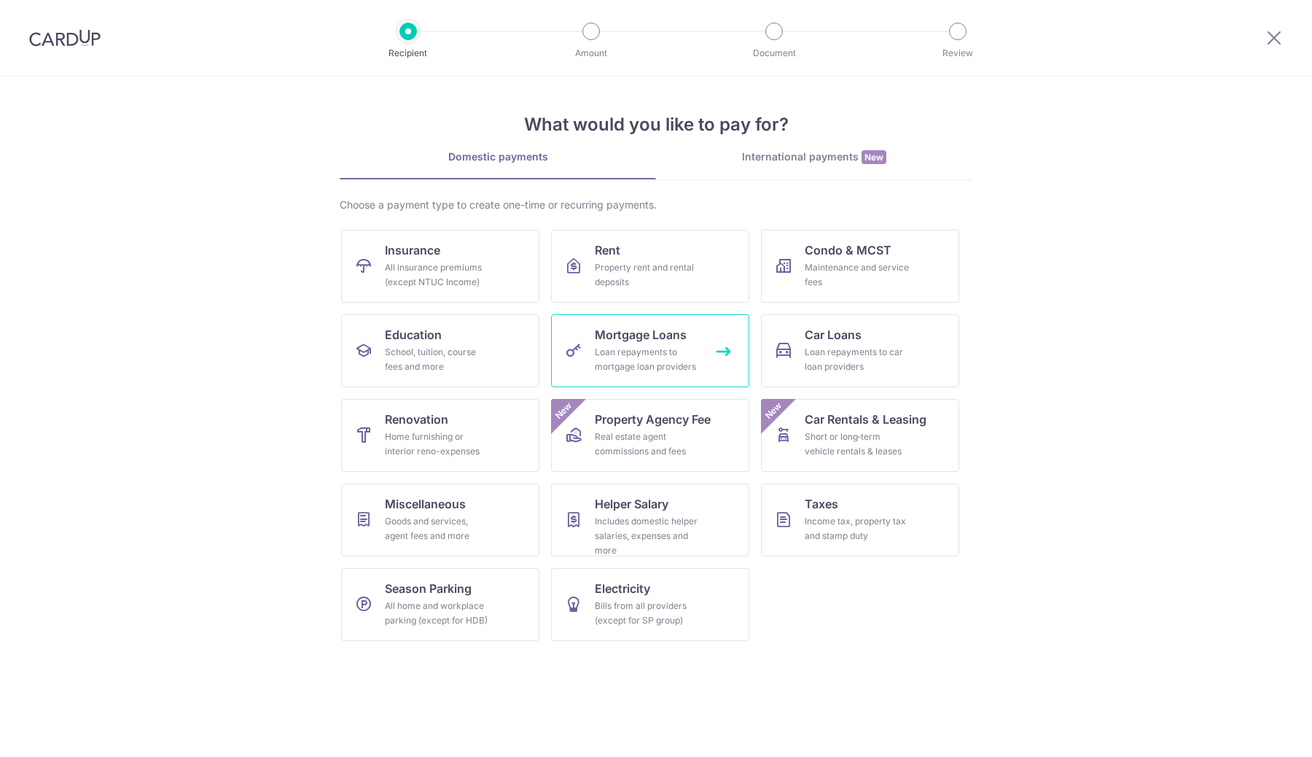
click at [639, 364] on div "Loan repayments to mortgage loan providers" at bounding box center [647, 359] width 105 height 29
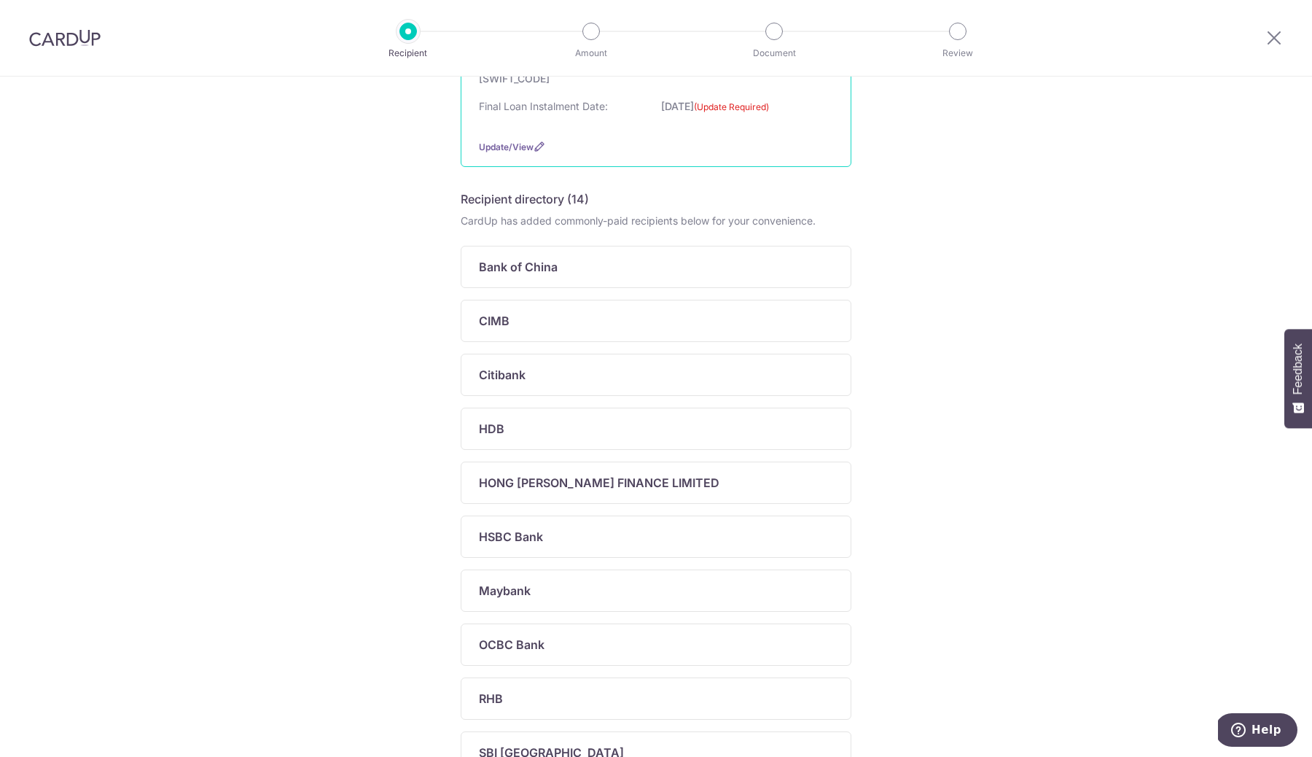
scroll to position [366, 0]
